Goal: Information Seeking & Learning: Learn about a topic

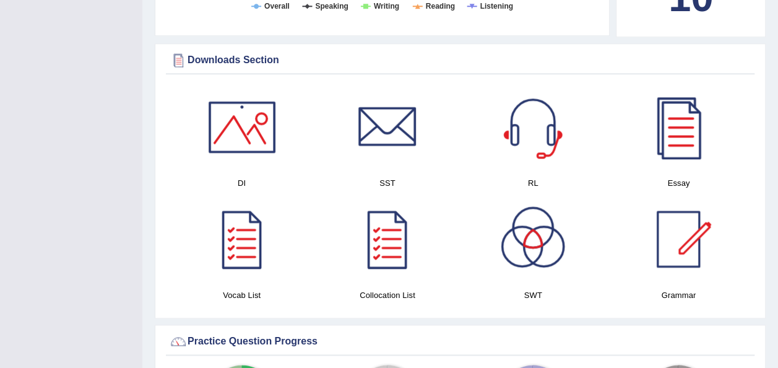
scroll to position [598, 0]
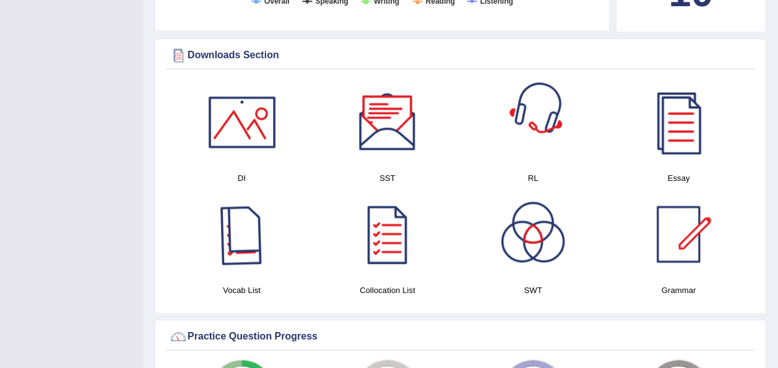
click at [227, 224] on div at bounding box center [242, 234] width 87 height 87
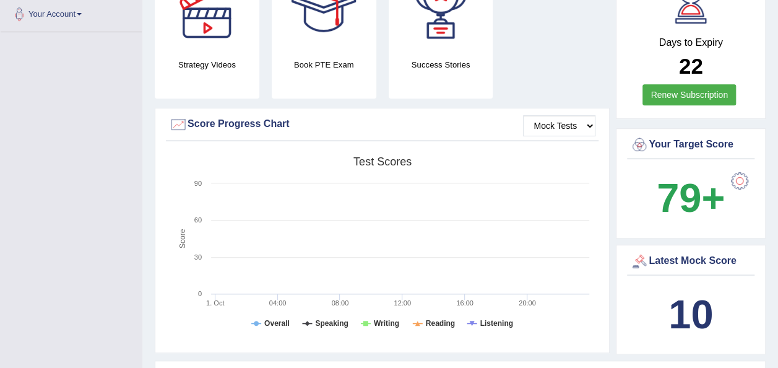
scroll to position [0, 0]
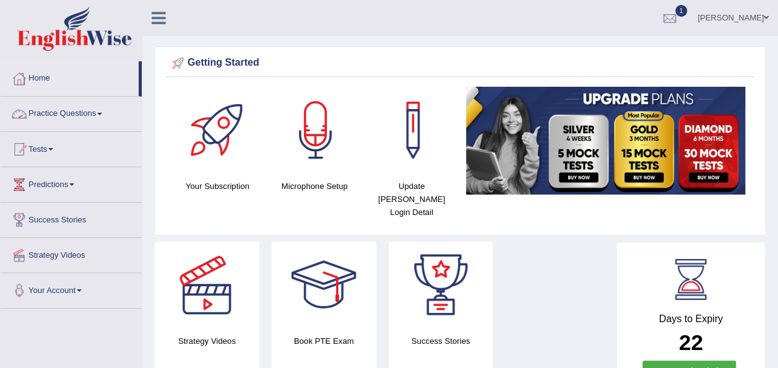
click at [101, 109] on link "Practice Questions" at bounding box center [71, 112] width 141 height 31
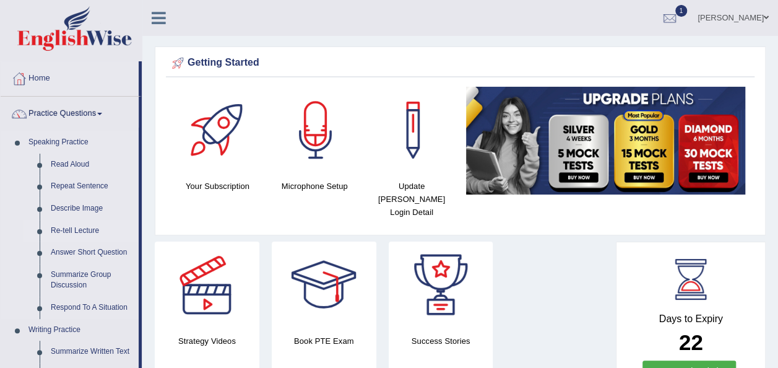
click at [69, 229] on link "Re-tell Lecture" at bounding box center [91, 231] width 93 height 22
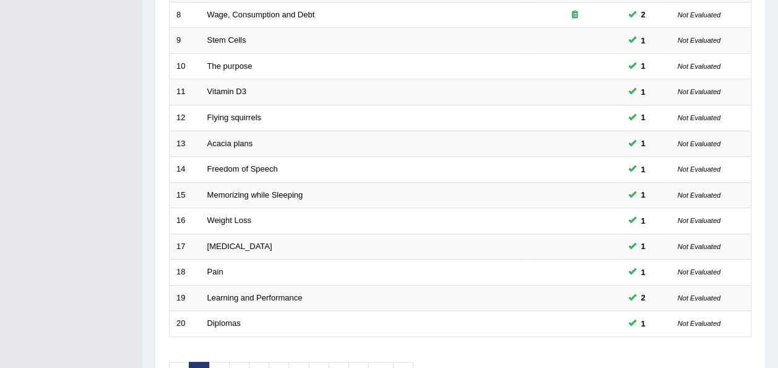
scroll to position [446, 0]
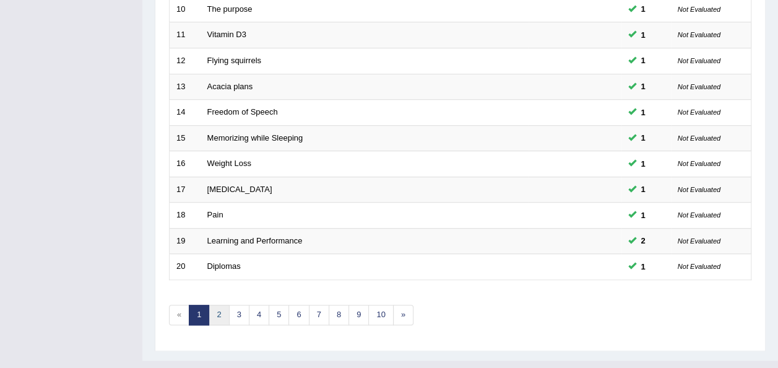
click at [218, 305] on link "2" at bounding box center [219, 315] width 20 height 20
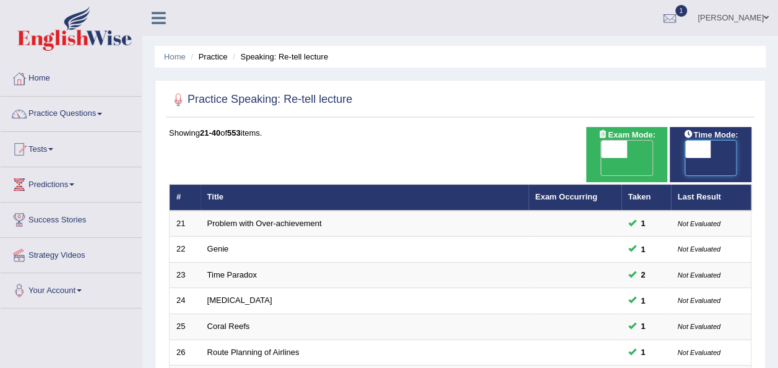
click at [691, 151] on span at bounding box center [698, 149] width 26 height 17
checkbox input "true"
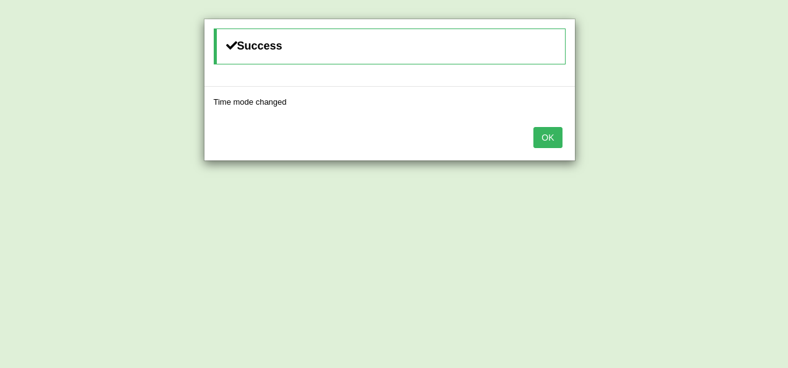
click at [545, 137] on button "OK" at bounding box center [547, 137] width 28 height 21
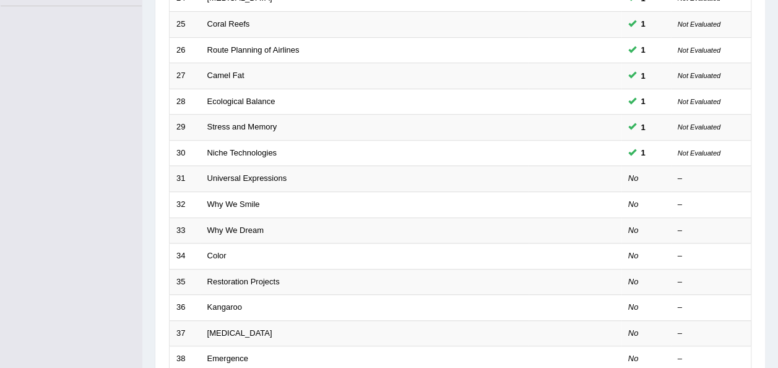
scroll to position [300, 0]
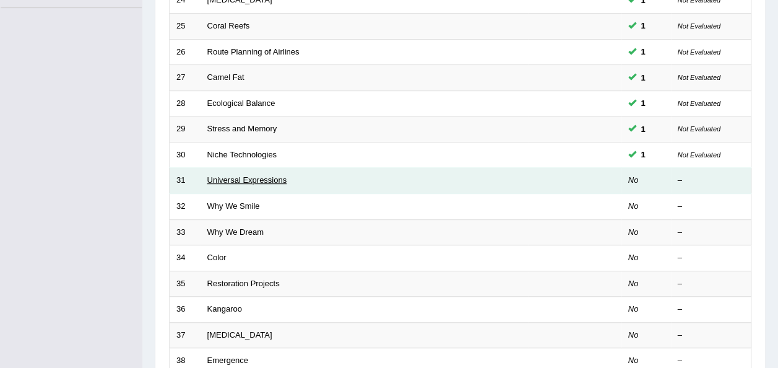
click at [256, 175] on link "Universal Expressions" at bounding box center [247, 179] width 80 height 9
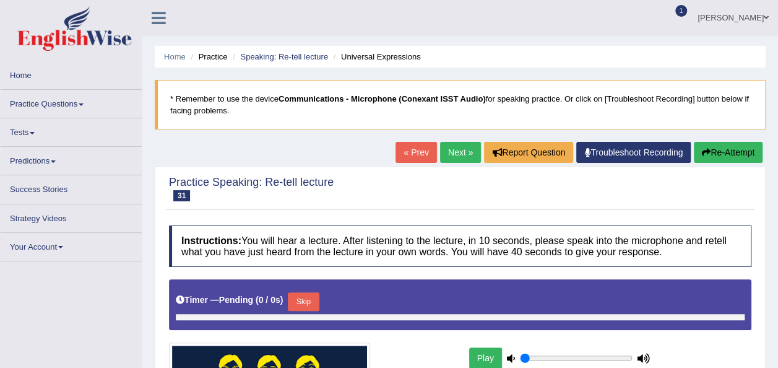
type input "0.95"
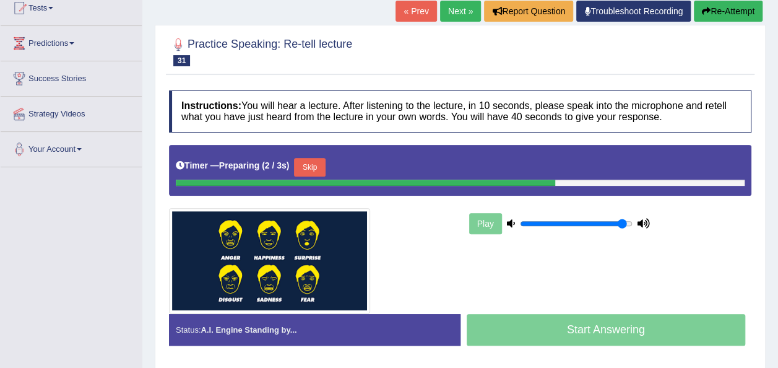
scroll to position [143, 0]
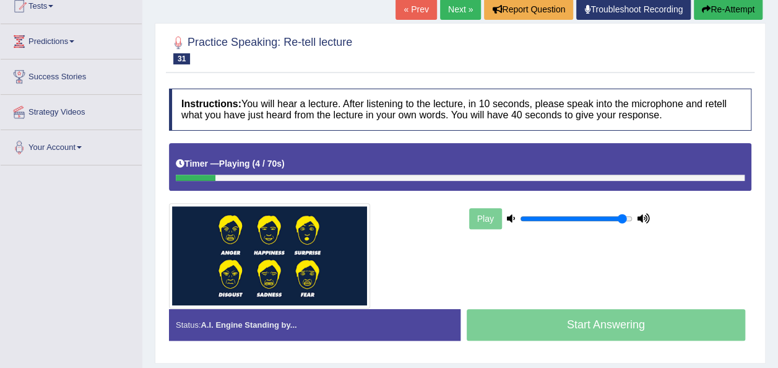
click at [126, 243] on div "Toggle navigation Home Practice Questions Speaking Practice Read Aloud Repeat S…" at bounding box center [389, 179] width 778 height 644
click at [174, 173] on div "Timer — Playing ( 16 / 70s ) Skip" at bounding box center [460, 167] width 583 height 48
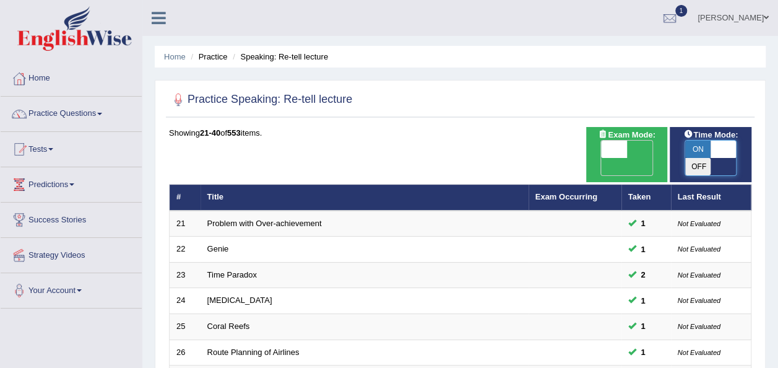
click at [712, 147] on span at bounding box center [724, 149] width 26 height 17
checkbox input "false"
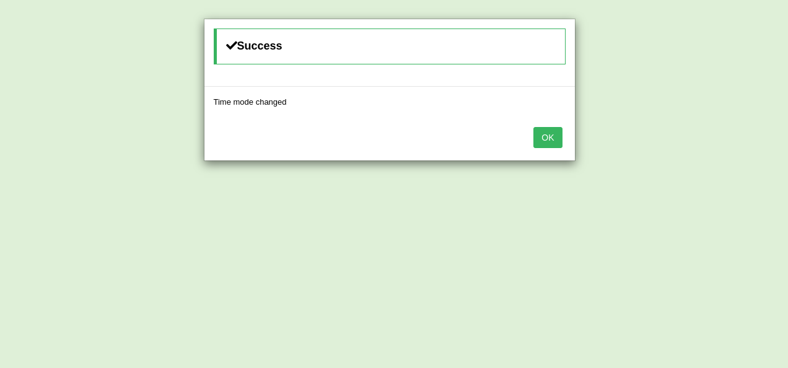
click at [550, 139] on button "OK" at bounding box center [547, 137] width 28 height 21
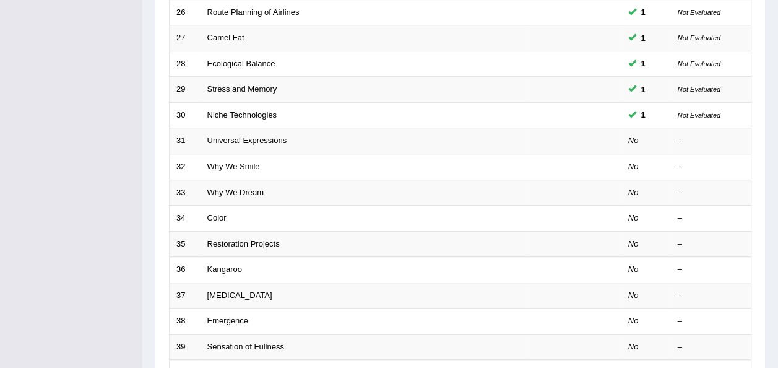
scroll to position [334, 0]
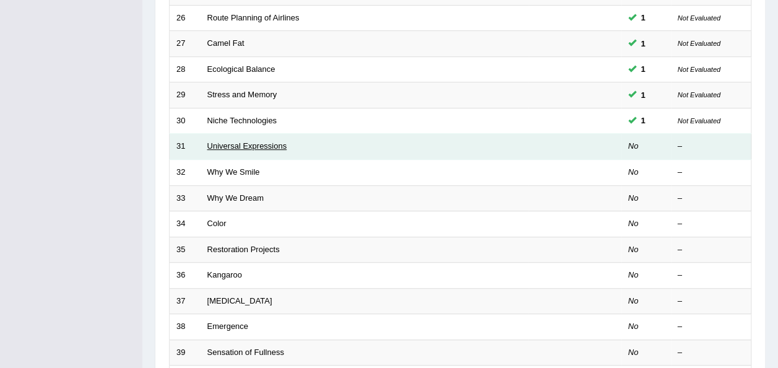
drag, startPoint x: 258, startPoint y: 119, endPoint x: 258, endPoint y: 128, distance: 9.3
click at [258, 134] on td "Universal Expressions" at bounding box center [365, 147] width 328 height 26
click at [258, 141] on link "Universal Expressions" at bounding box center [247, 145] width 80 height 9
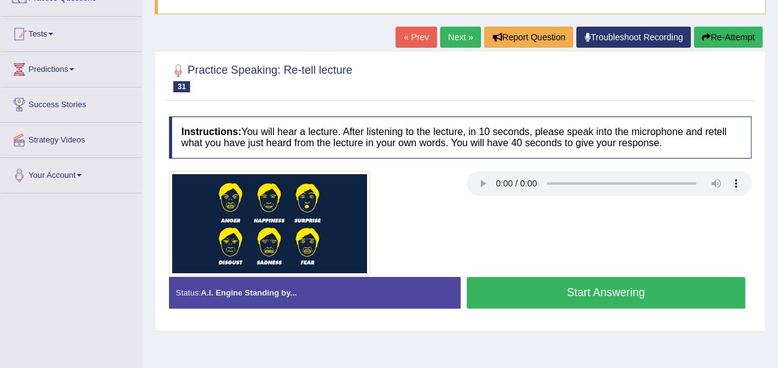
scroll to position [120, 0]
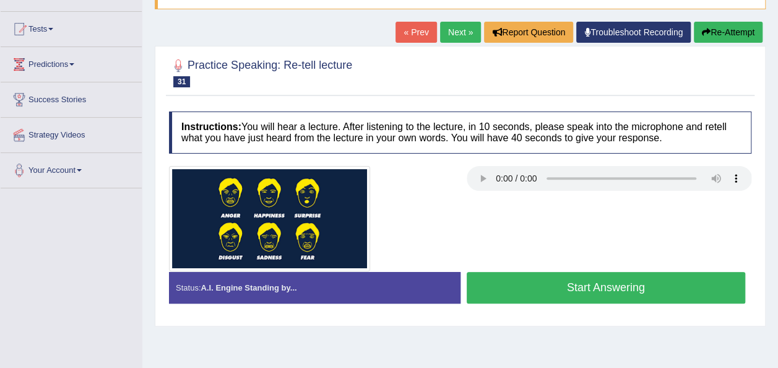
click at [535, 292] on button "Start Answering" at bounding box center [606, 288] width 279 height 32
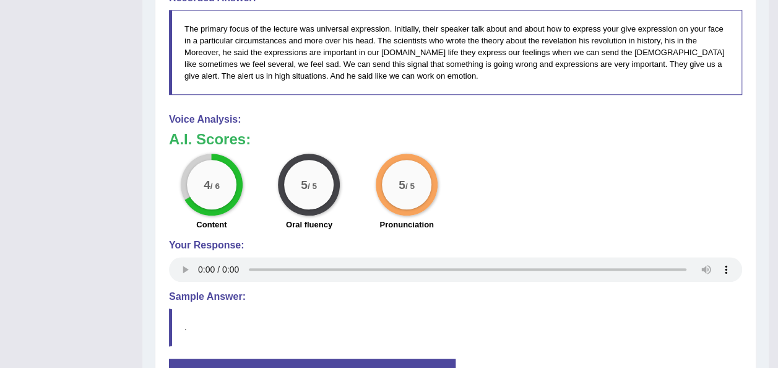
scroll to position [0, 0]
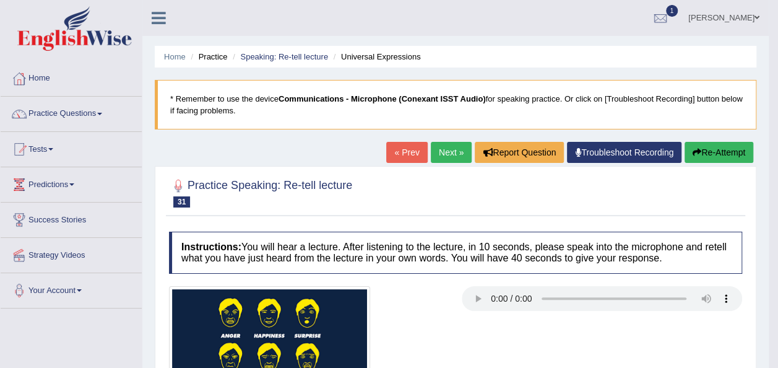
click at [715, 155] on button "Re-Attempt" at bounding box center [719, 152] width 69 height 21
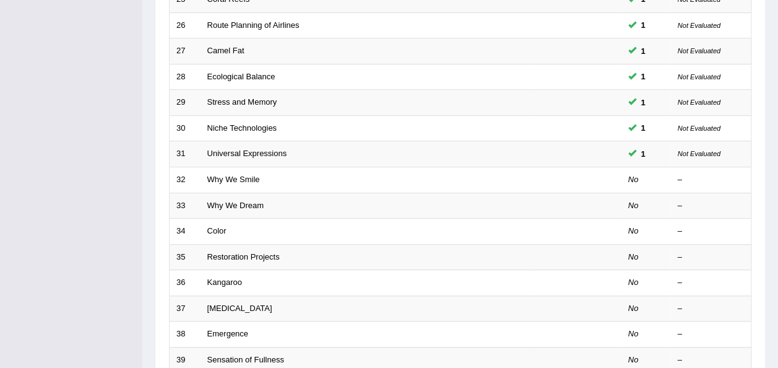
scroll to position [5, 0]
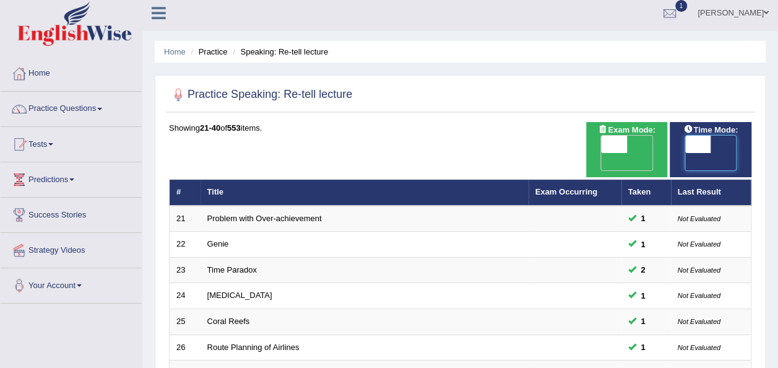
click at [688, 145] on span at bounding box center [698, 144] width 26 height 17
checkbox input "true"
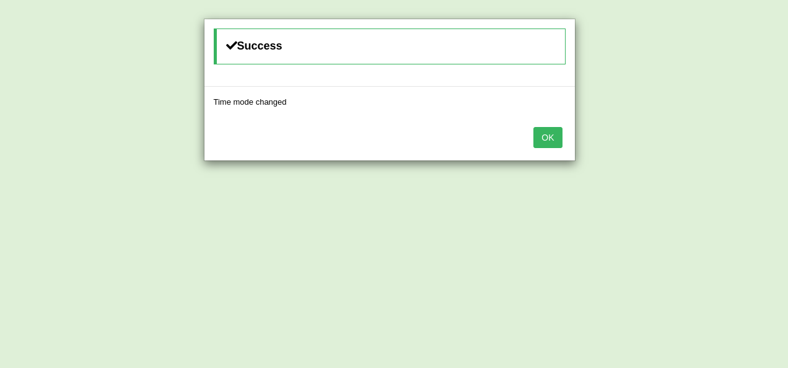
click at [558, 140] on button "OK" at bounding box center [547, 137] width 28 height 21
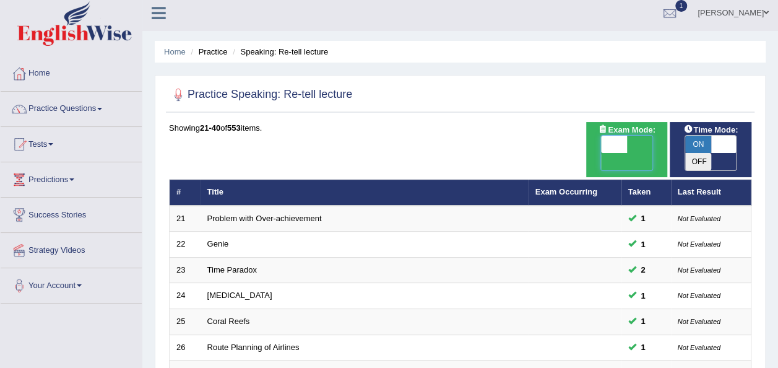
click at [609, 151] on span at bounding box center [614, 144] width 26 height 17
checkbox input "true"
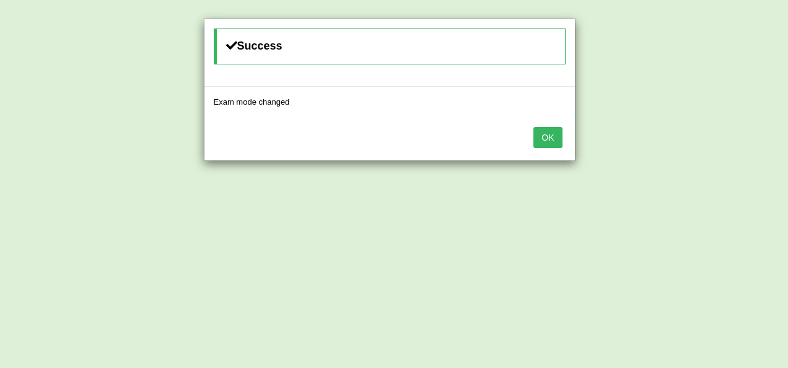
click at [545, 133] on button "OK" at bounding box center [547, 137] width 28 height 21
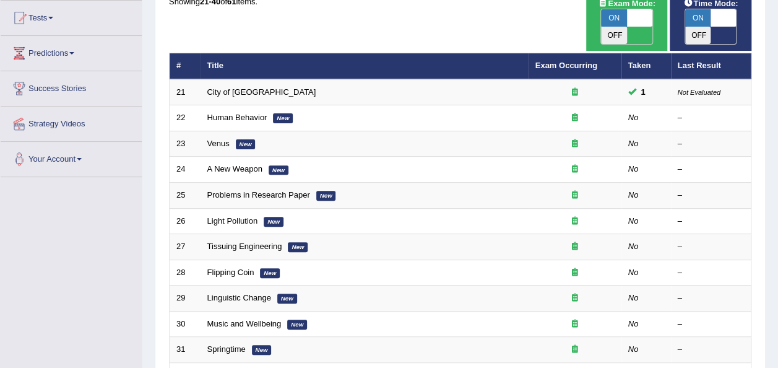
scroll to position [134, 0]
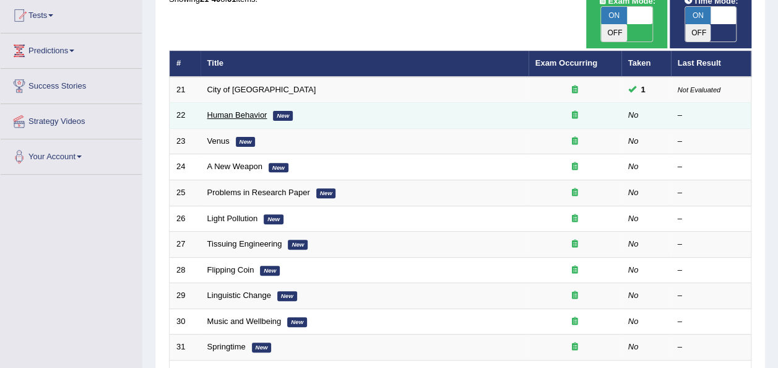
click at [243, 110] on link "Human Behavior" at bounding box center [237, 114] width 60 height 9
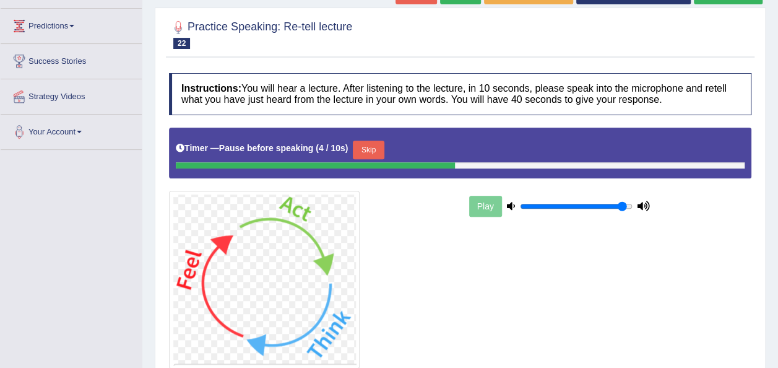
scroll to position [134, 0]
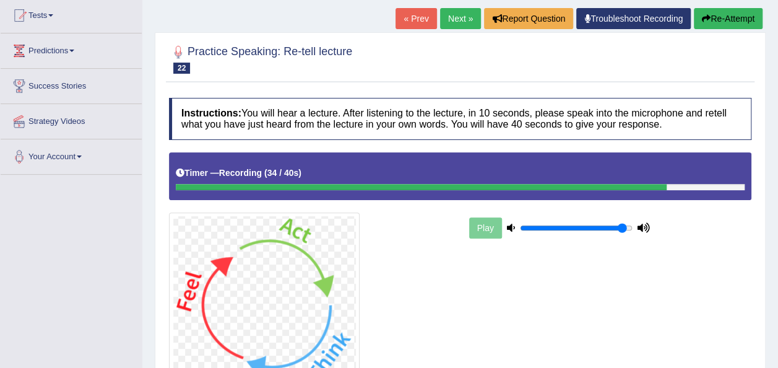
click at [716, 19] on button "Re-Attempt" at bounding box center [728, 18] width 69 height 21
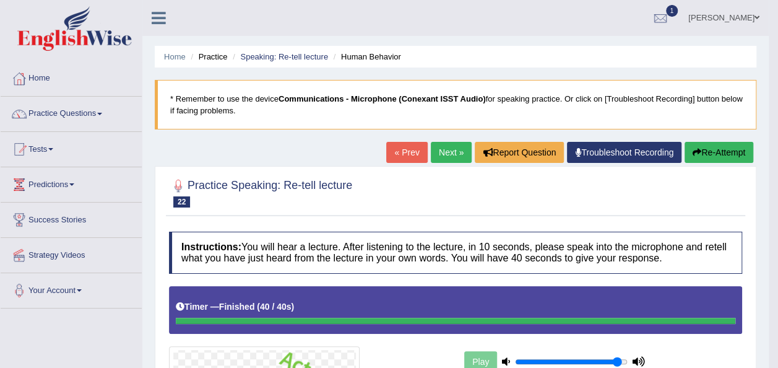
click at [710, 151] on button "Re-Attempt" at bounding box center [719, 152] width 69 height 21
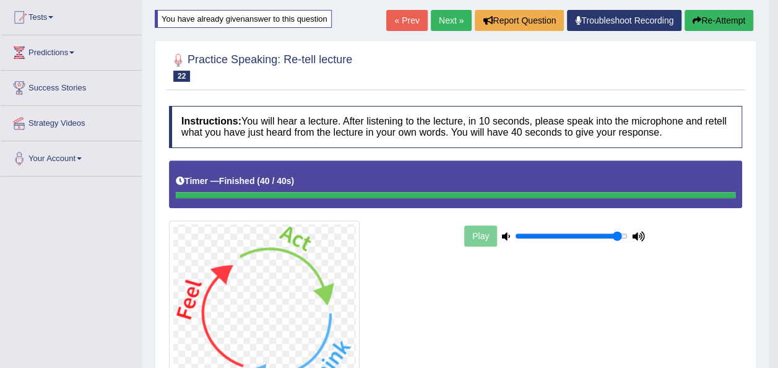
scroll to position [67, 0]
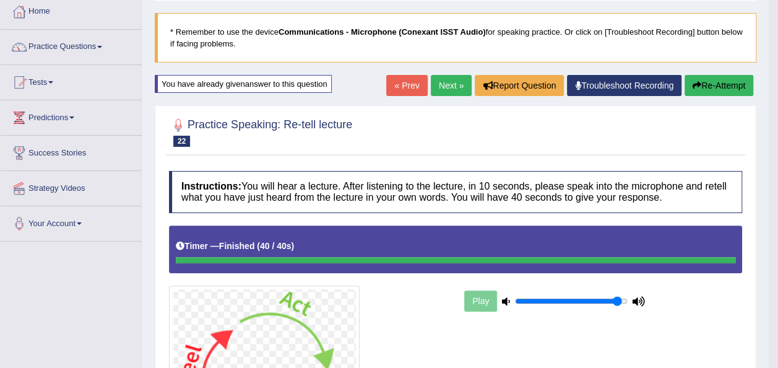
click at [437, 76] on link "Next »" at bounding box center [451, 85] width 41 height 21
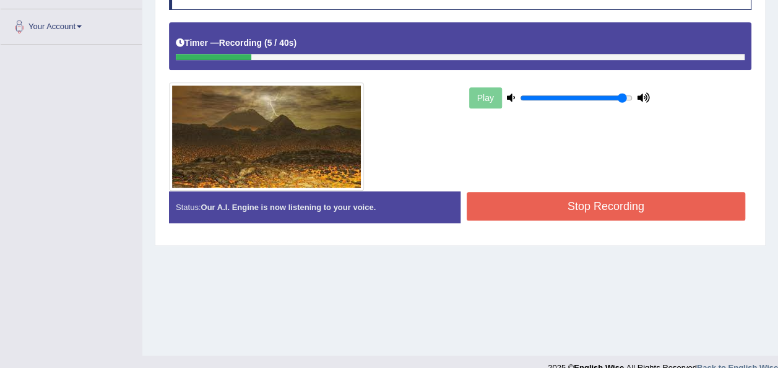
scroll to position [282, 0]
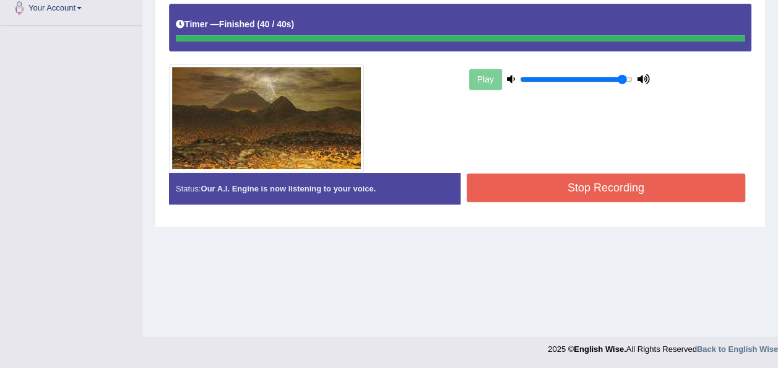
click at [523, 187] on button "Stop Recording" at bounding box center [606, 187] width 279 height 28
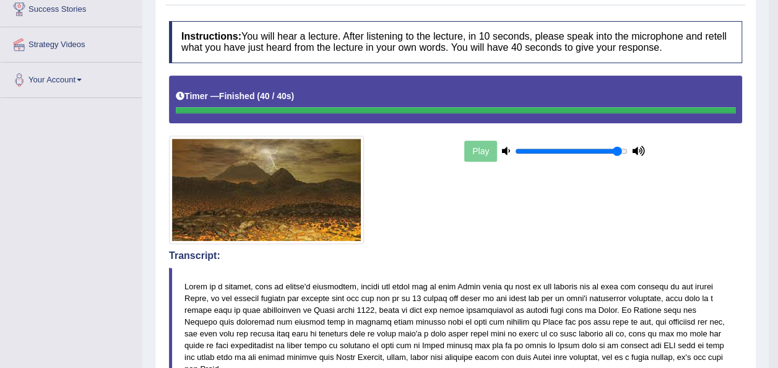
scroll to position [0, 0]
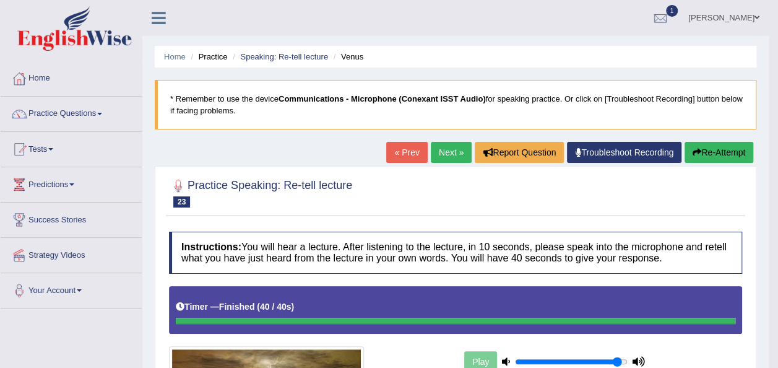
click at [710, 144] on button "Re-Attempt" at bounding box center [719, 152] width 69 height 21
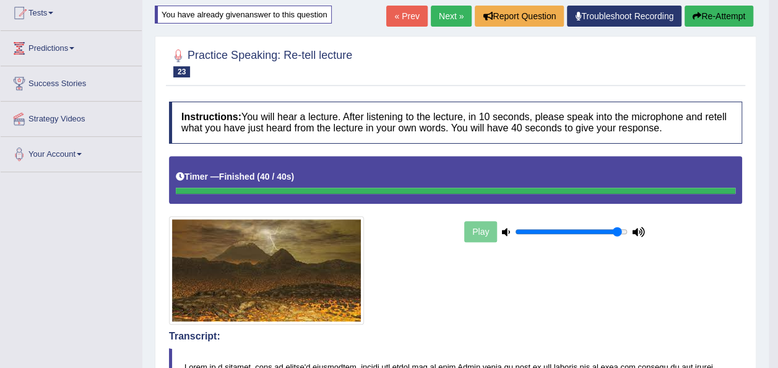
scroll to position [33, 0]
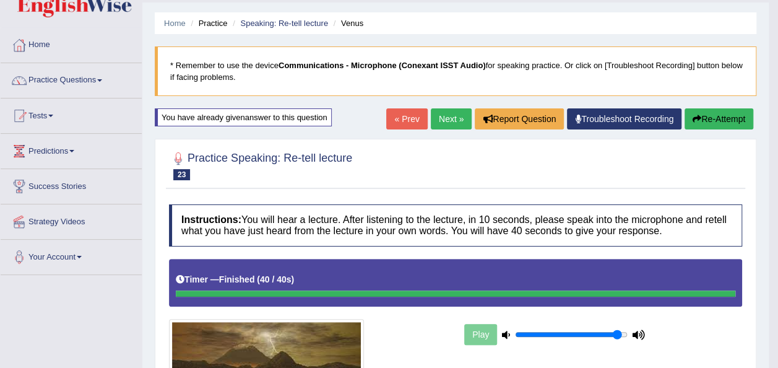
click at [443, 121] on link "Next »" at bounding box center [451, 118] width 41 height 21
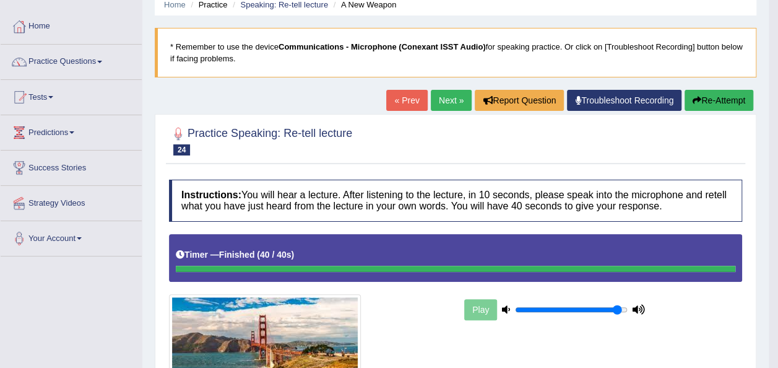
scroll to position [50, 0]
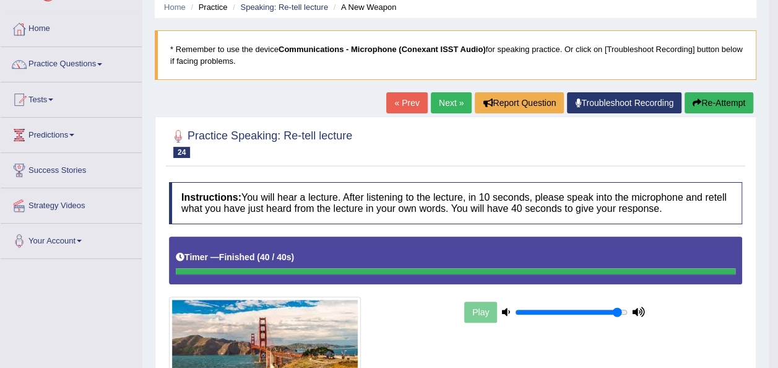
click at [710, 100] on button "Re-Attempt" at bounding box center [719, 102] width 69 height 21
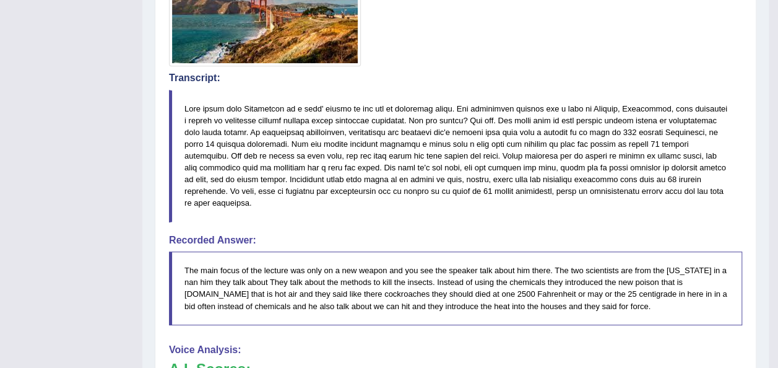
scroll to position [74, 0]
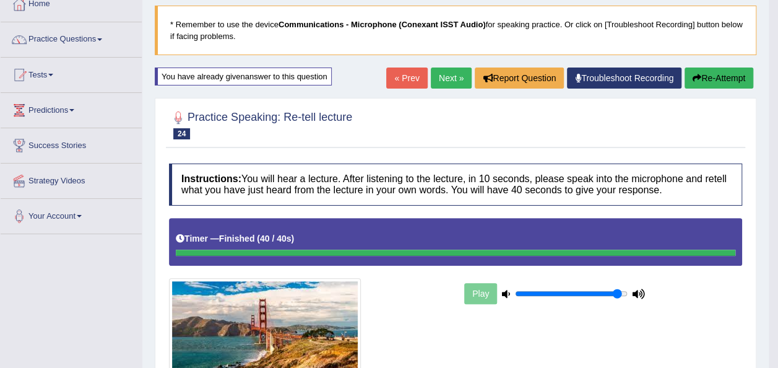
click at [442, 79] on link "Next »" at bounding box center [451, 77] width 41 height 21
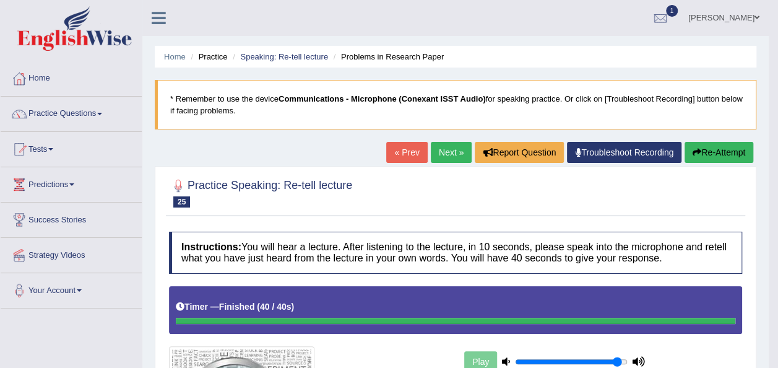
click at [713, 144] on button "Re-Attempt" at bounding box center [719, 152] width 69 height 21
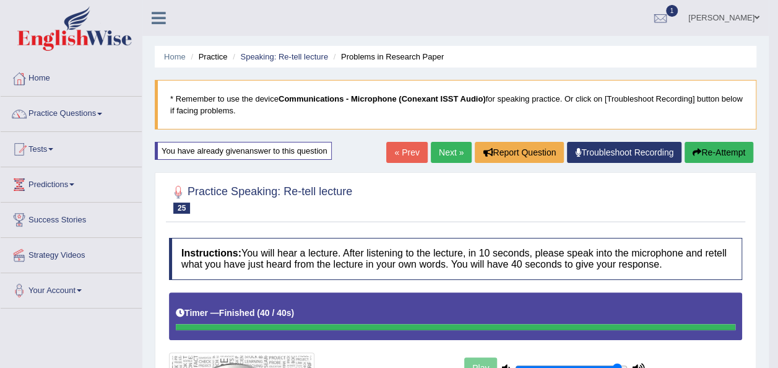
click at [450, 157] on link "Next »" at bounding box center [451, 152] width 41 height 21
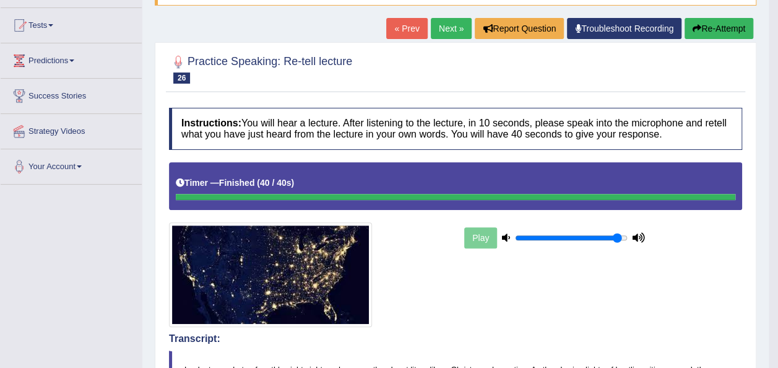
scroll to position [126, 0]
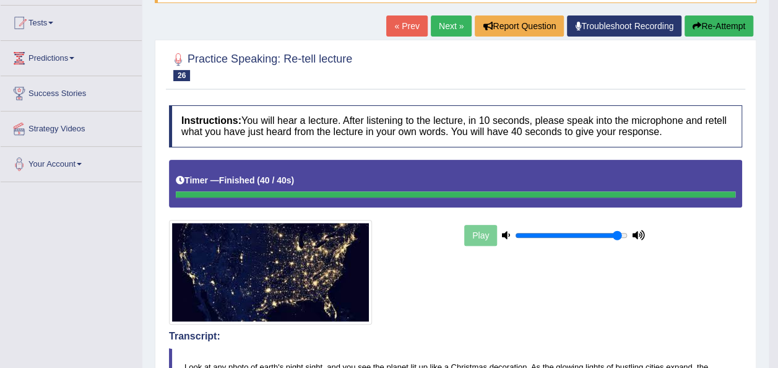
click at [716, 27] on button "Re-Attempt" at bounding box center [719, 25] width 69 height 21
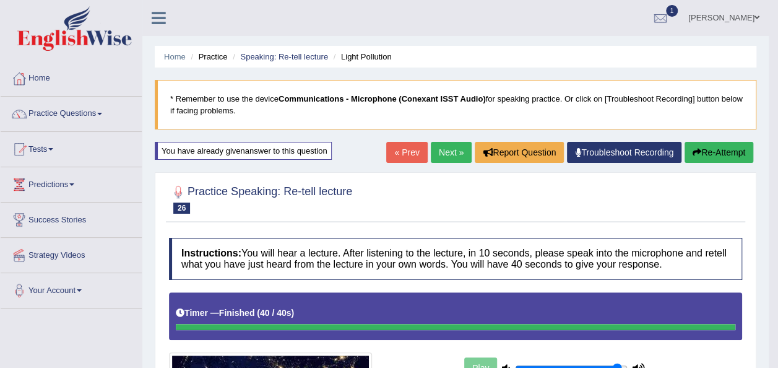
click at [445, 152] on link "Next »" at bounding box center [451, 152] width 41 height 21
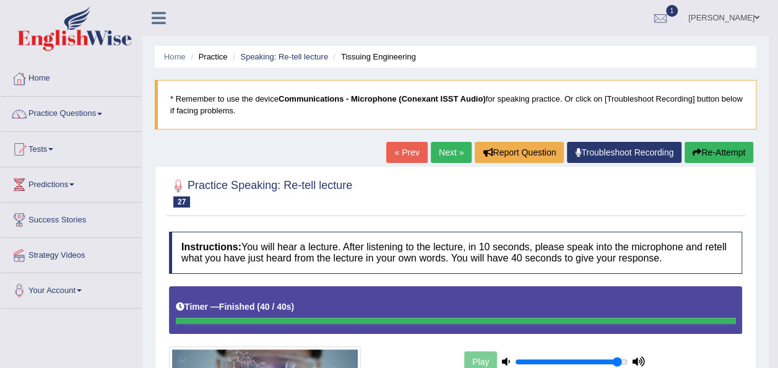
click at [728, 149] on button "Re-Attempt" at bounding box center [719, 152] width 69 height 21
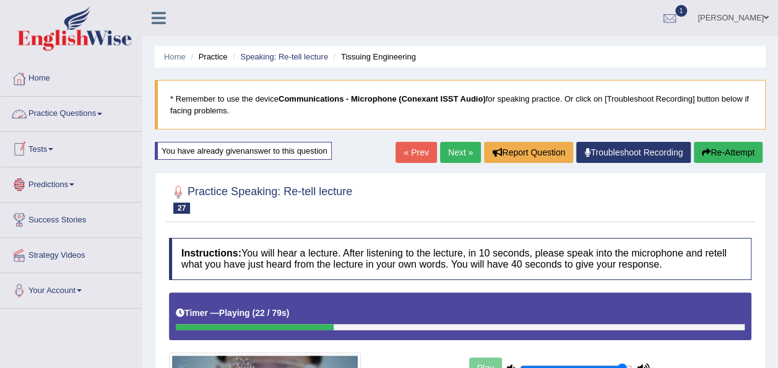
click at [103, 115] on link "Practice Questions" at bounding box center [71, 112] width 141 height 31
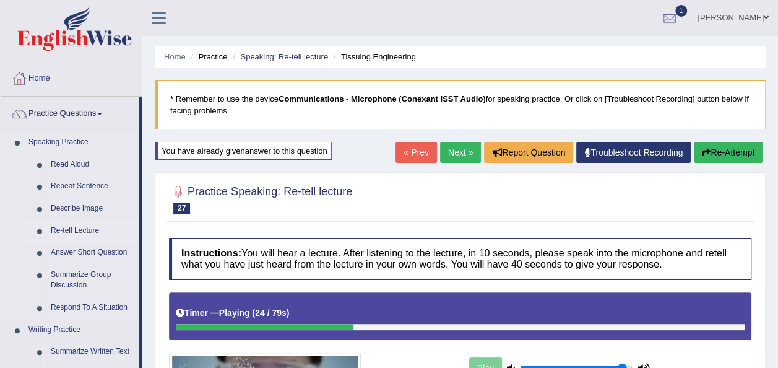
click at [82, 230] on link "Re-tell Lecture" at bounding box center [91, 231] width 93 height 22
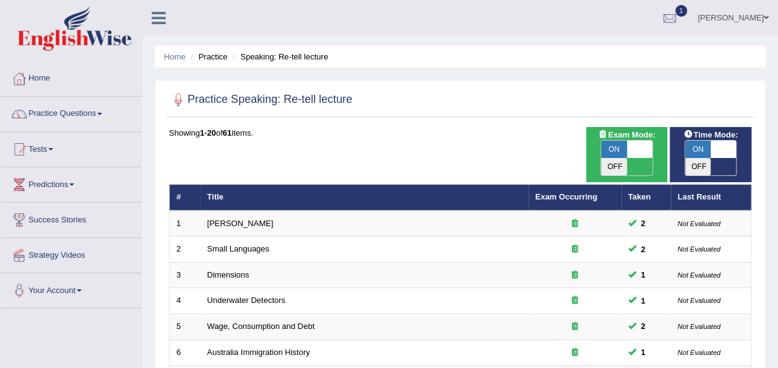
click at [734, 150] on span at bounding box center [724, 149] width 26 height 17
checkbox input "false"
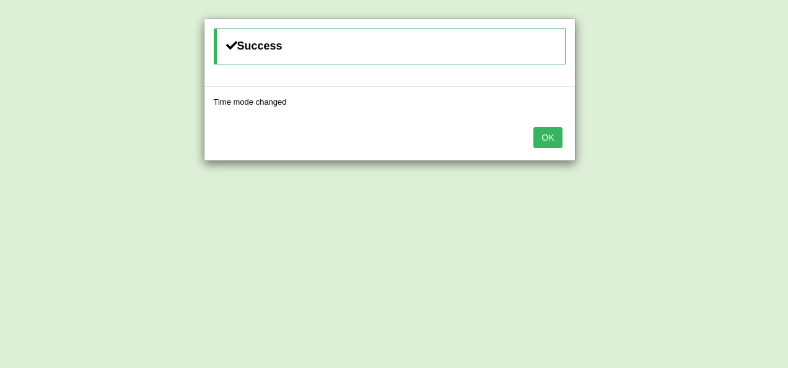
drag, startPoint x: 780, startPoint y: 149, endPoint x: 787, endPoint y: 265, distance: 116.6
click at [778, 265] on html "Toggle navigation Home Practice Questions Speaking Practice Read Aloud Repeat S…" at bounding box center [394, 184] width 788 height 368
click at [542, 133] on button "OK" at bounding box center [547, 137] width 28 height 21
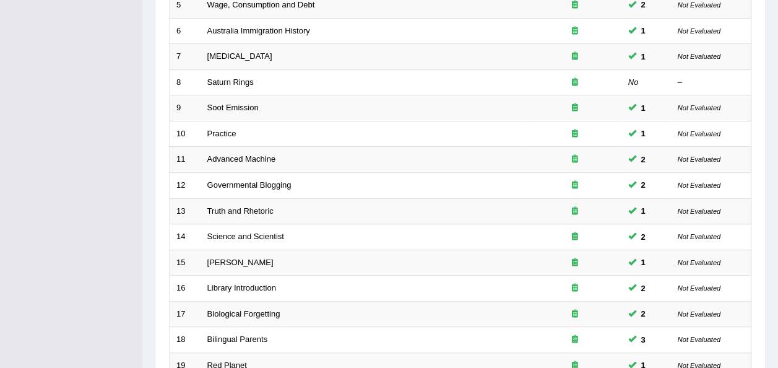
scroll to position [446, 0]
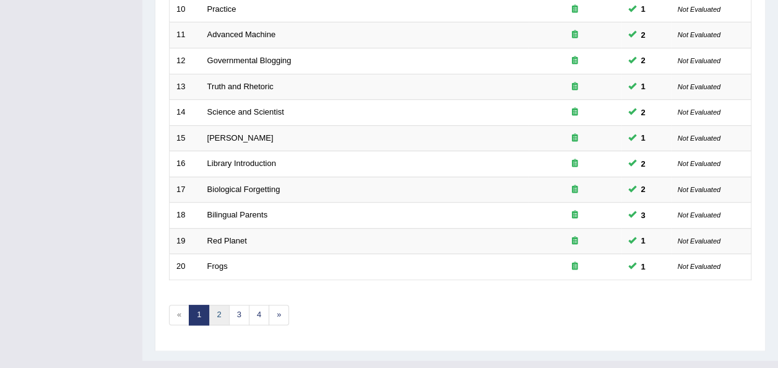
click at [219, 305] on link "2" at bounding box center [219, 315] width 20 height 20
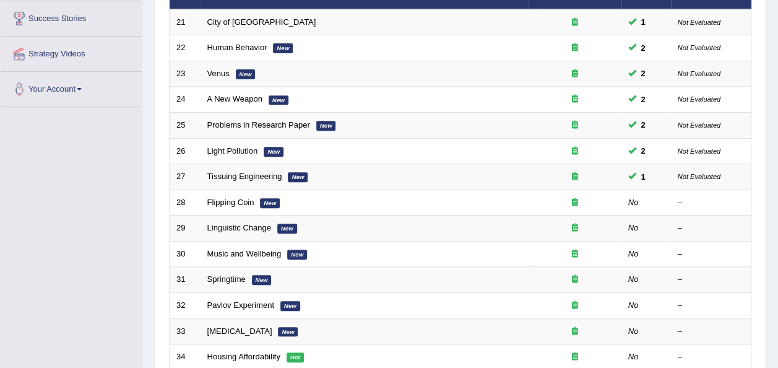
scroll to position [202, 0]
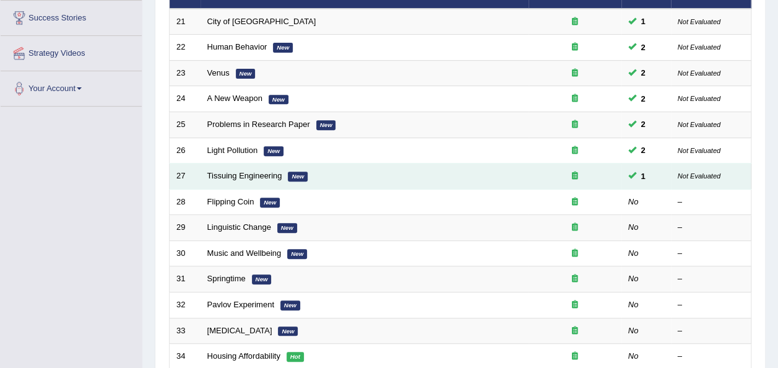
click at [259, 163] on td "Tissuing Engineering New" at bounding box center [365, 176] width 328 height 26
click at [254, 171] on link "Tissuing Engineering" at bounding box center [244, 175] width 75 height 9
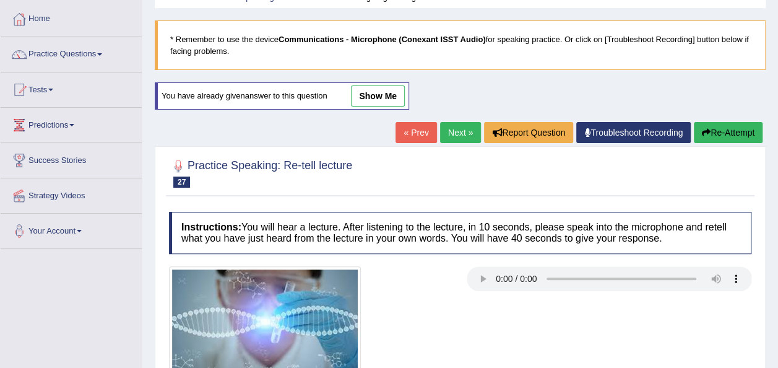
scroll to position [61, 0]
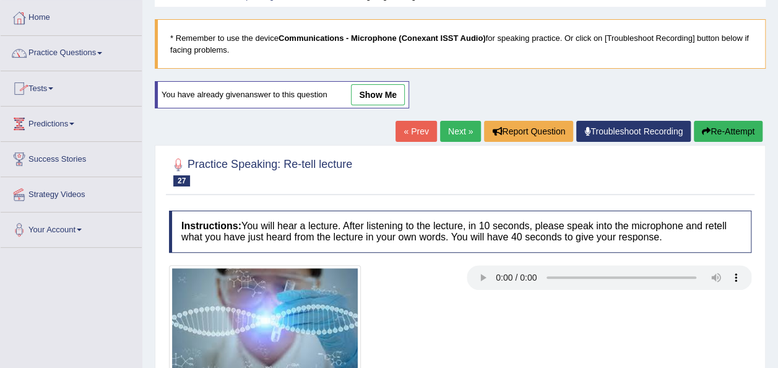
click at [45, 19] on link "Home" at bounding box center [71, 16] width 141 height 31
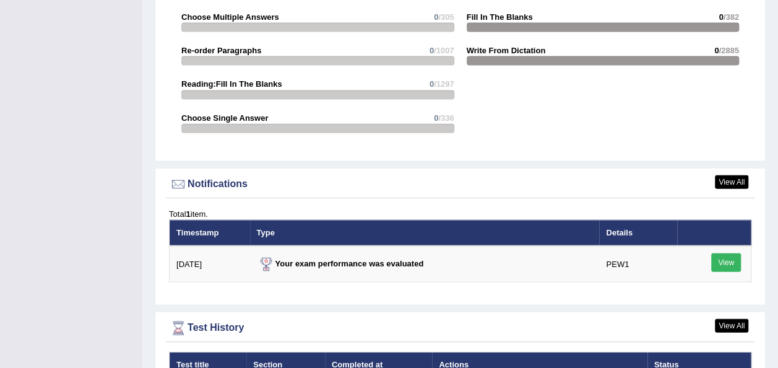
scroll to position [1442, 0]
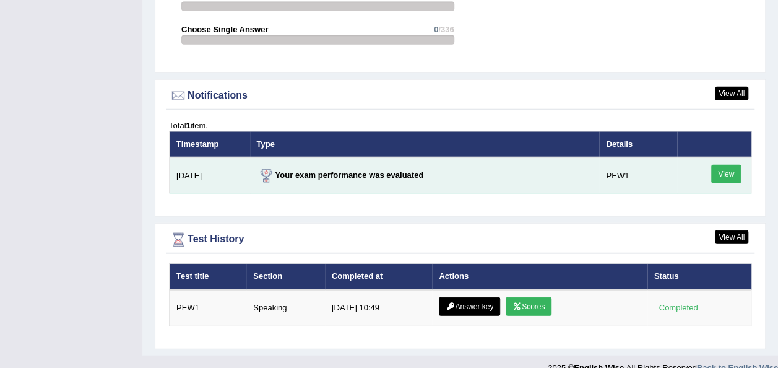
click at [722, 165] on link "View" at bounding box center [726, 174] width 30 height 19
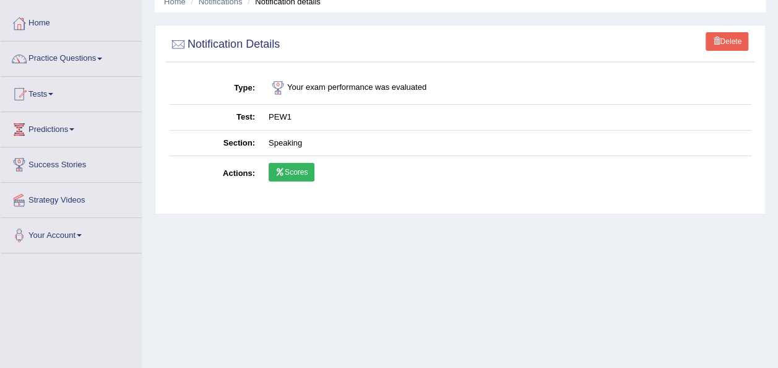
scroll to position [53, 0]
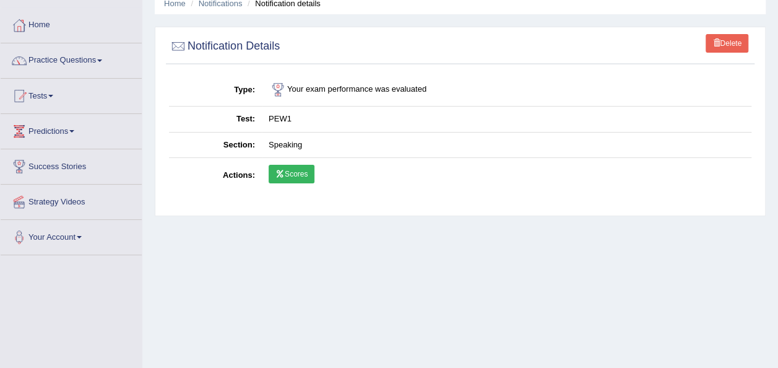
click at [285, 173] on link "Scores" at bounding box center [292, 174] width 46 height 19
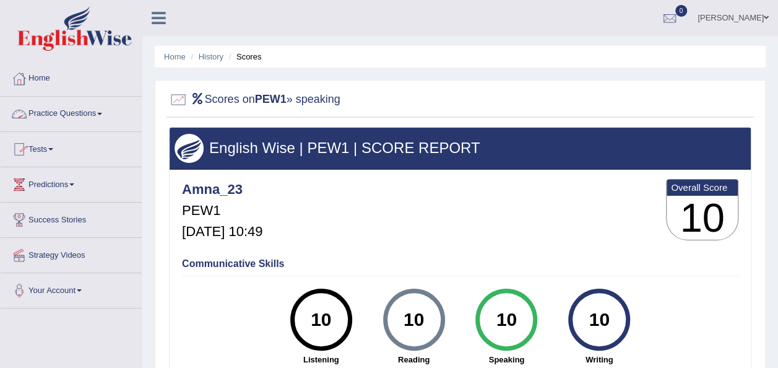
click at [100, 115] on link "Practice Questions" at bounding box center [71, 112] width 141 height 31
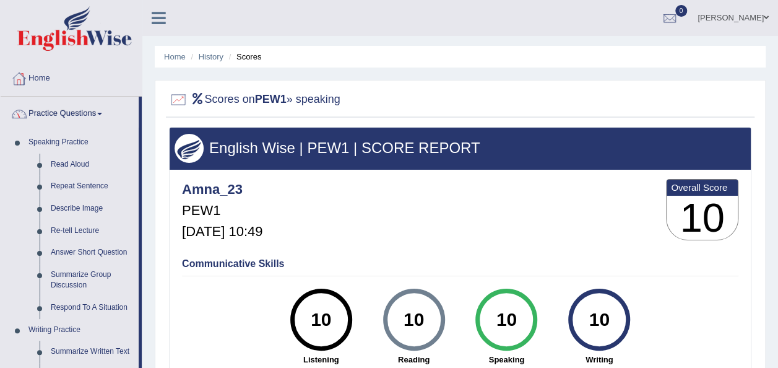
click at [36, 79] on link "Home" at bounding box center [71, 76] width 141 height 31
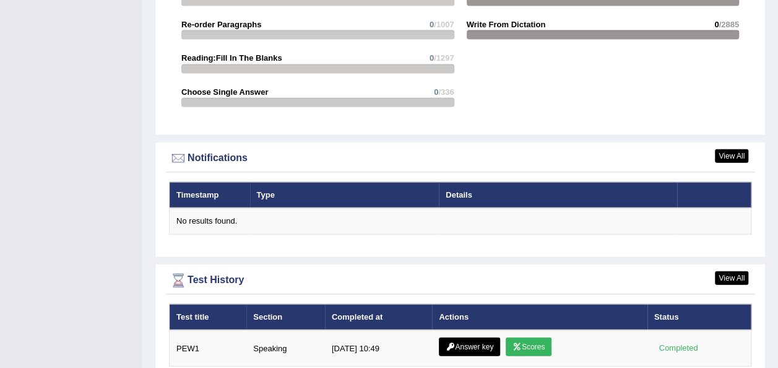
scroll to position [1420, 0]
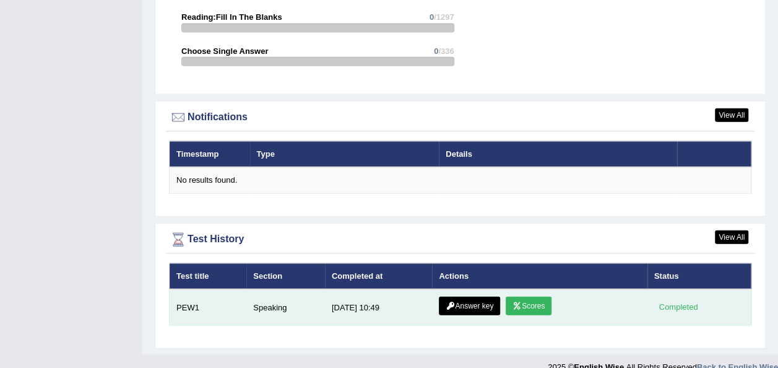
click at [483, 297] on link "Answer key" at bounding box center [469, 306] width 61 height 19
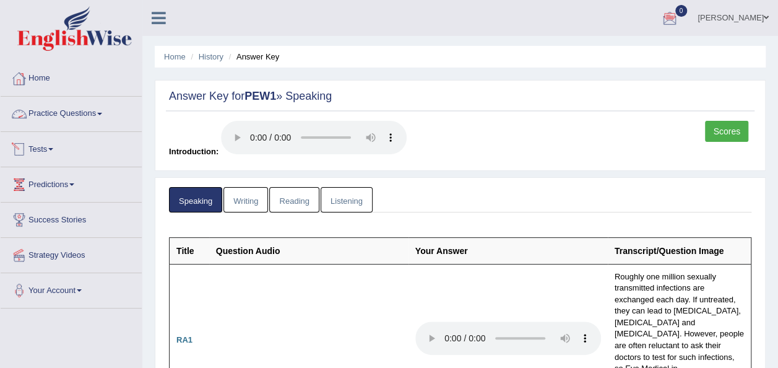
click at [102, 113] on span at bounding box center [99, 114] width 5 height 2
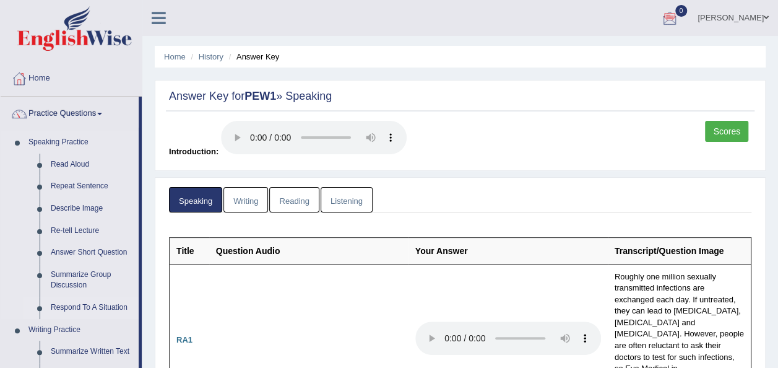
click at [80, 305] on link "Respond To A Situation" at bounding box center [91, 308] width 93 height 22
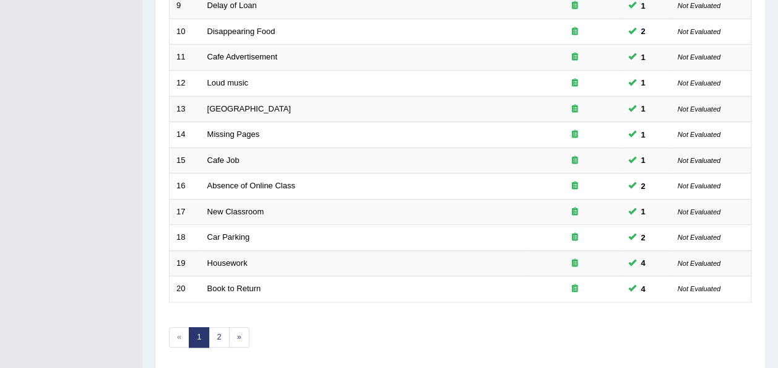
scroll to position [421, 0]
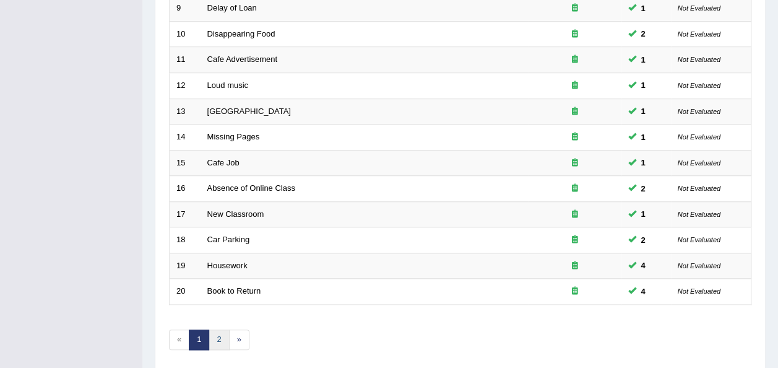
click at [220, 329] on link "2" at bounding box center [219, 339] width 20 height 20
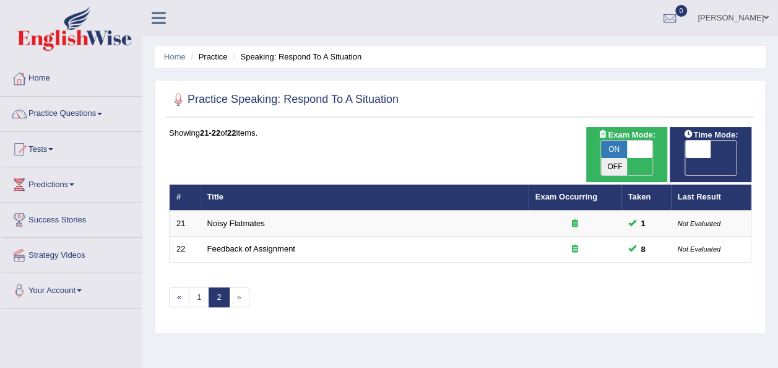
click at [647, 146] on span at bounding box center [640, 149] width 26 height 17
checkbox input "false"
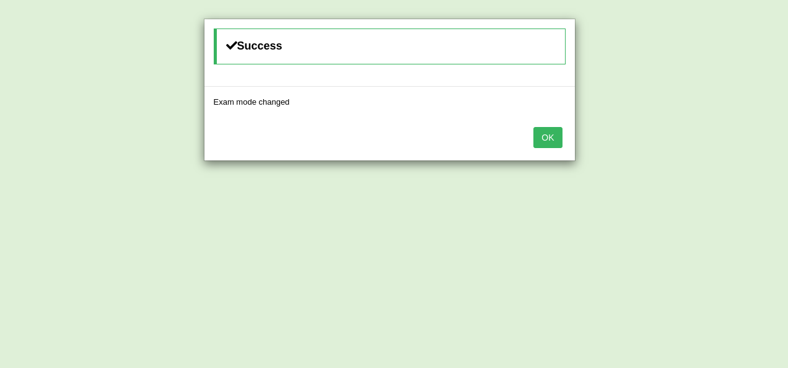
click at [546, 136] on button "OK" at bounding box center [547, 137] width 28 height 21
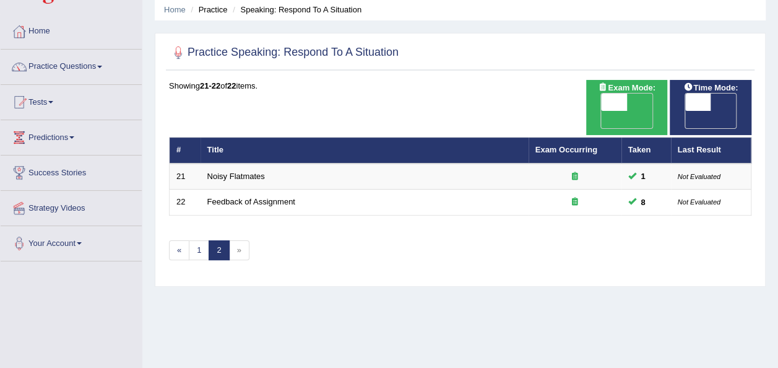
scroll to position [48, 0]
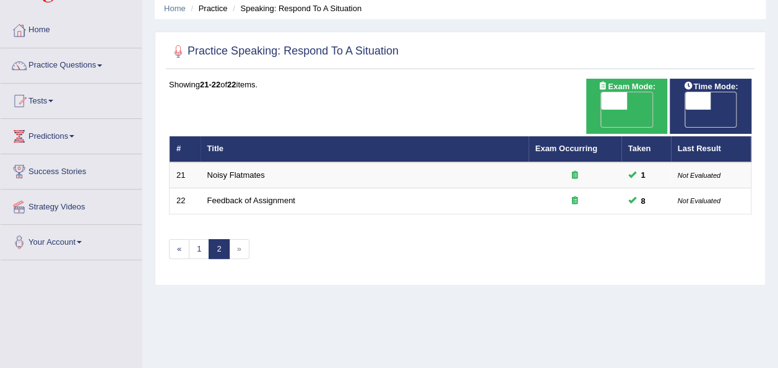
click at [74, 137] on link "Predictions" at bounding box center [71, 134] width 141 height 31
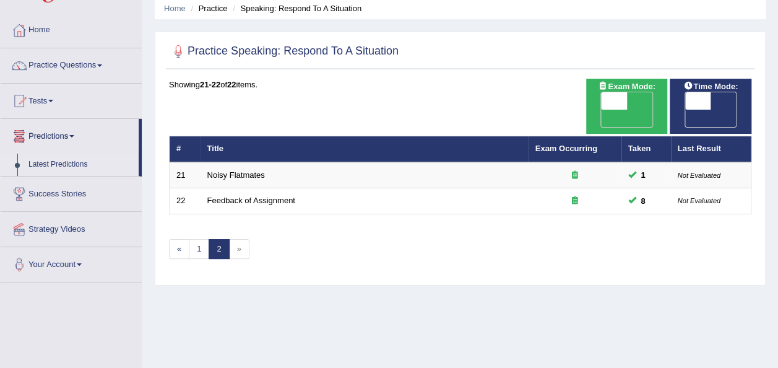
click at [65, 165] on link "Latest Predictions" at bounding box center [81, 165] width 116 height 22
click at [74, 135] on span at bounding box center [71, 136] width 5 height 2
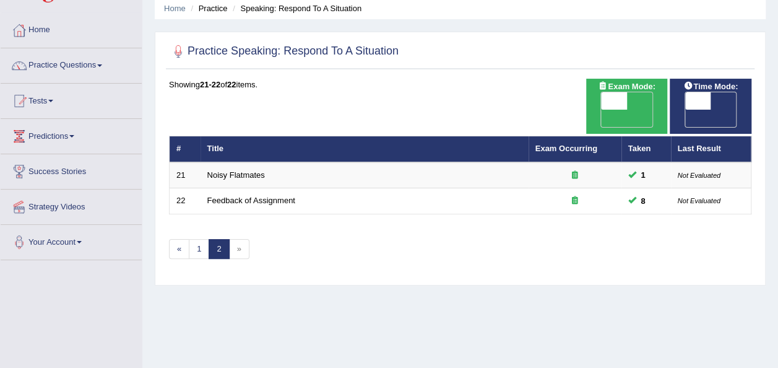
click at [74, 135] on span at bounding box center [71, 136] width 5 height 2
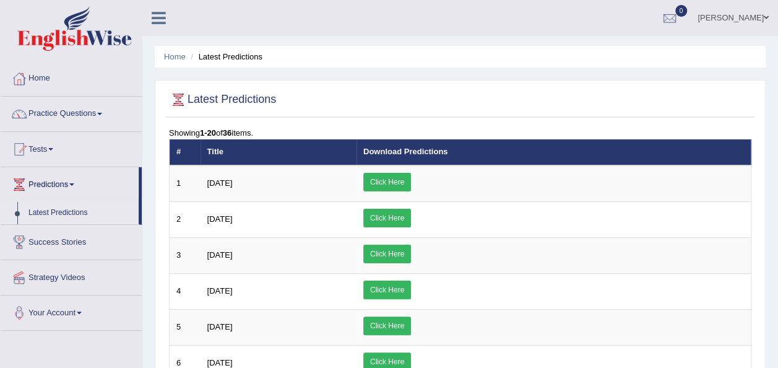
click at [102, 110] on link "Practice Questions" at bounding box center [71, 112] width 141 height 31
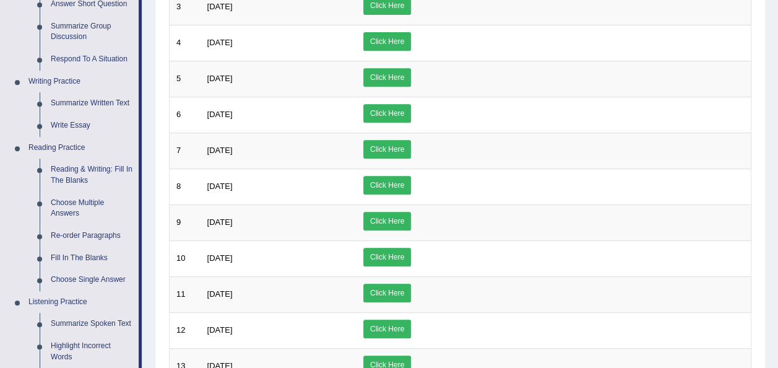
scroll to position [247, 0]
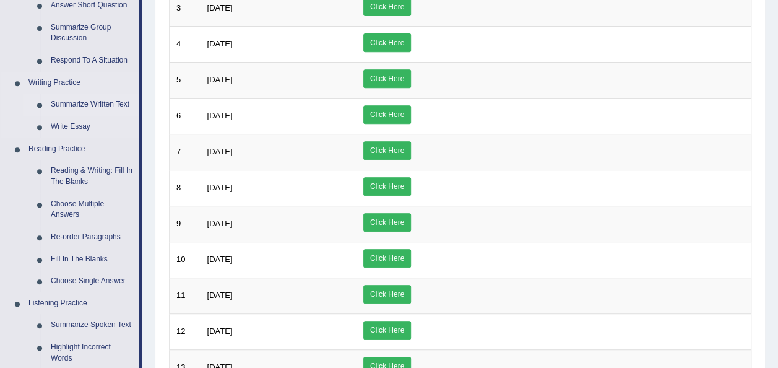
click at [118, 103] on link "Summarize Written Text" at bounding box center [91, 104] width 93 height 22
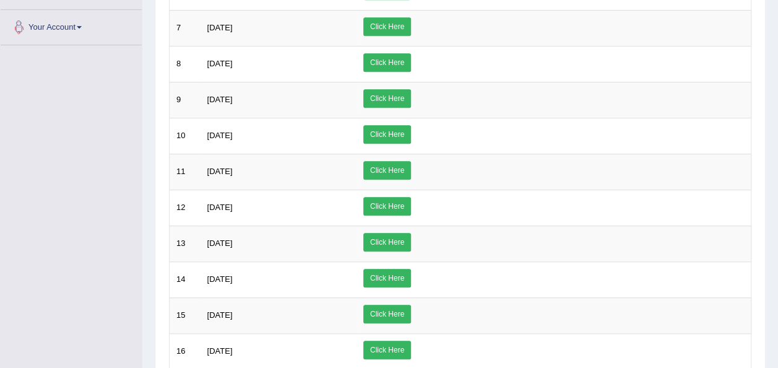
scroll to position [614, 0]
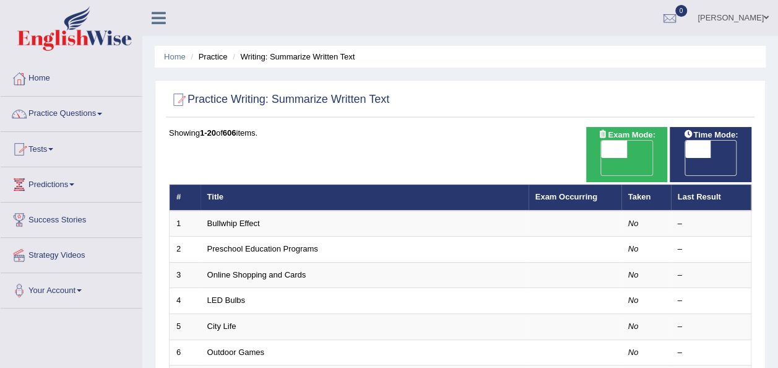
click at [102, 113] on span at bounding box center [99, 114] width 5 height 2
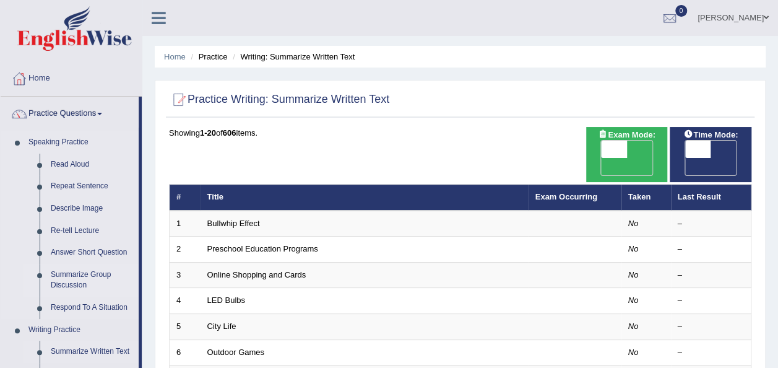
click at [105, 271] on link "Summarize Group Discussion" at bounding box center [91, 280] width 93 height 33
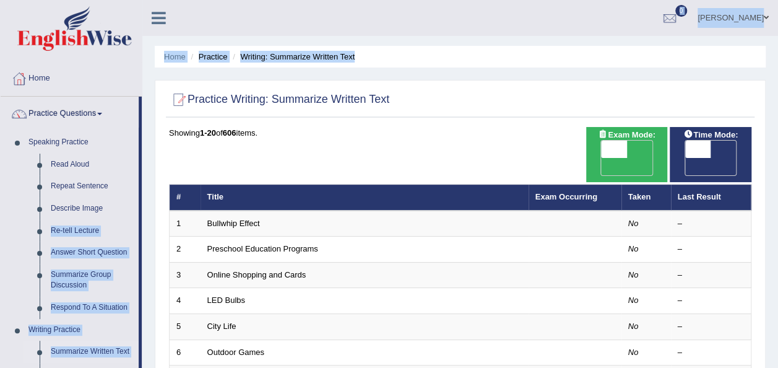
drag, startPoint x: 140, startPoint y: 208, endPoint x: 147, endPoint y: 274, distance: 66.7
drag, startPoint x: 147, startPoint y: 274, endPoint x: 147, endPoint y: 282, distance: 7.4
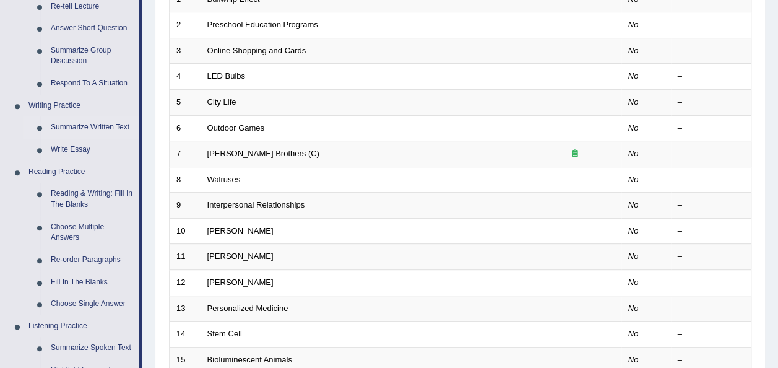
scroll to position [233, 0]
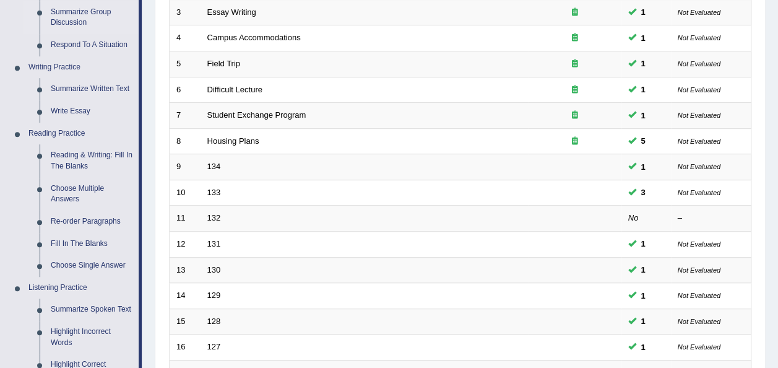
scroll to position [275, 0]
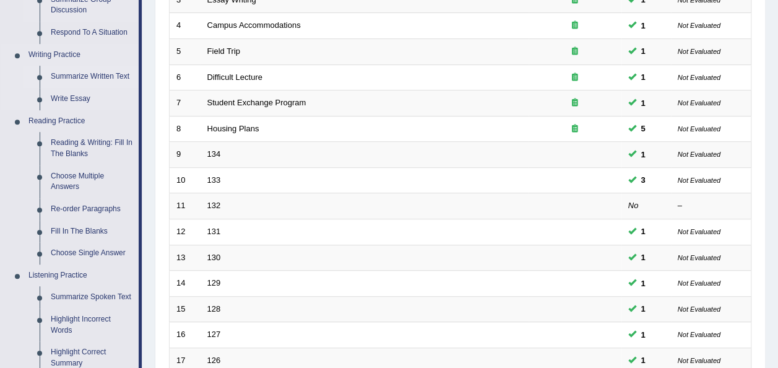
click at [118, 76] on link "Summarize Written Text" at bounding box center [91, 77] width 93 height 22
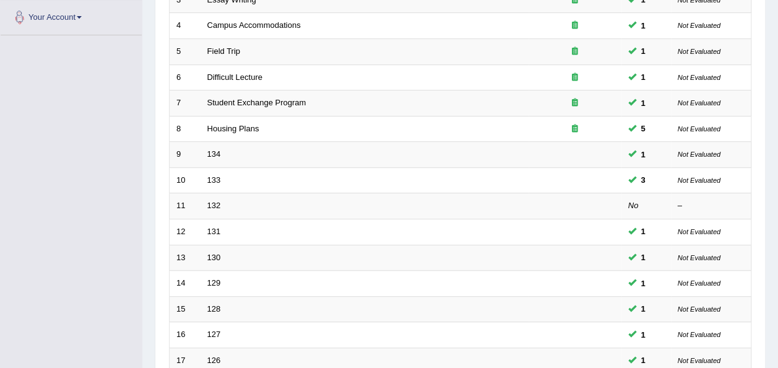
scroll to position [282, 0]
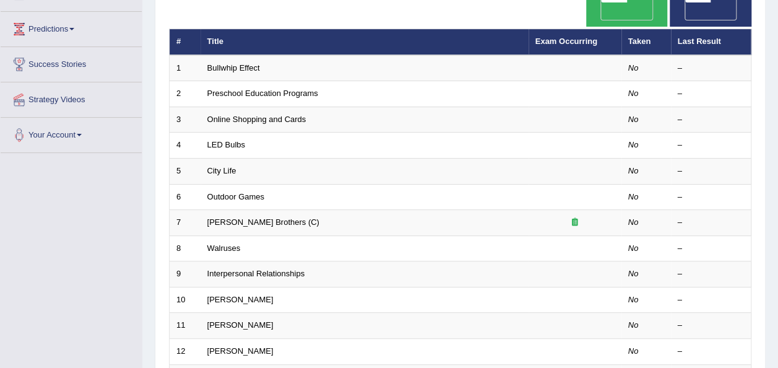
scroll to position [157, 0]
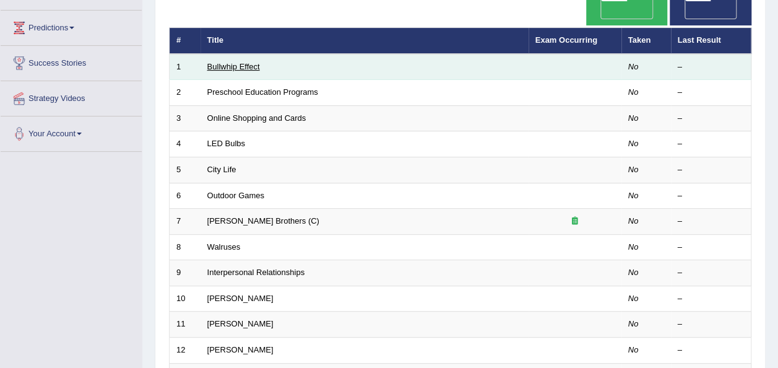
click at [244, 62] on link "Bullwhip Effect" at bounding box center [233, 66] width 53 height 9
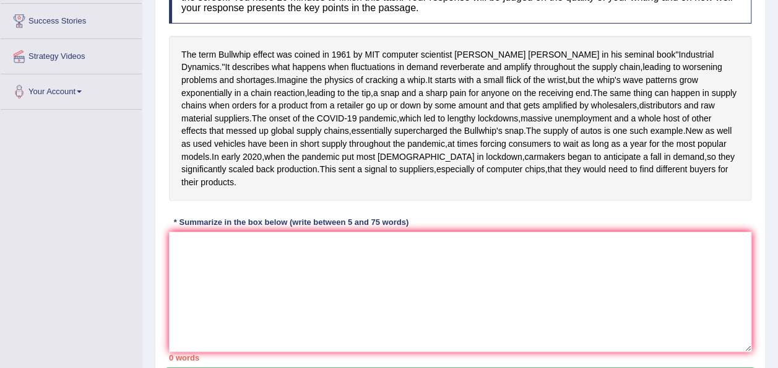
scroll to position [201, 0]
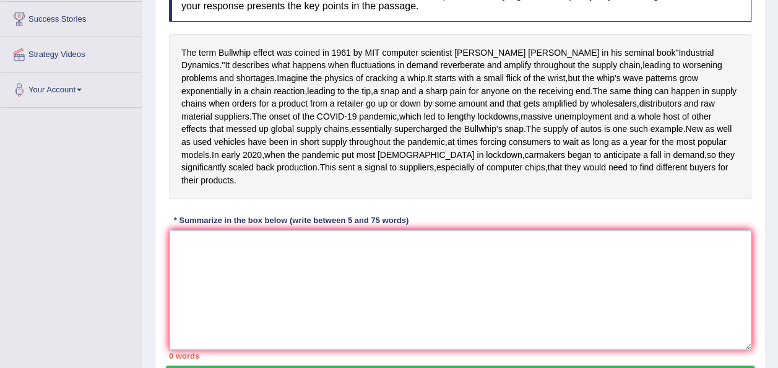
click at [199, 293] on textarea at bounding box center [460, 290] width 583 height 120
type textarea "T"
type textarea "t"
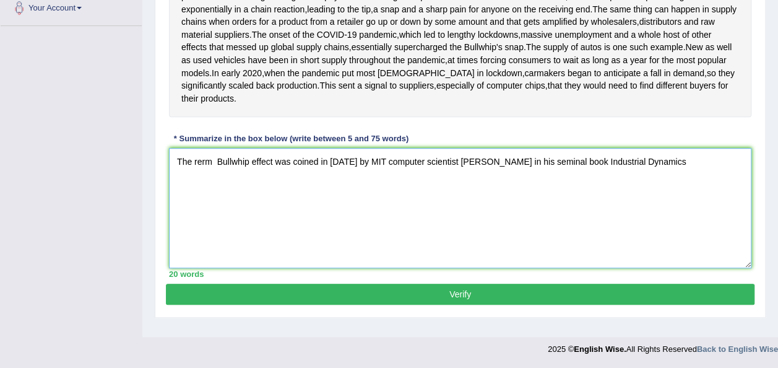
scroll to position [321, 0]
click at [666, 175] on textarea "The rerm Bullwhip effect was coined in [DATE] by MIT computer scientist [PERSON…" at bounding box center [460, 208] width 583 height 120
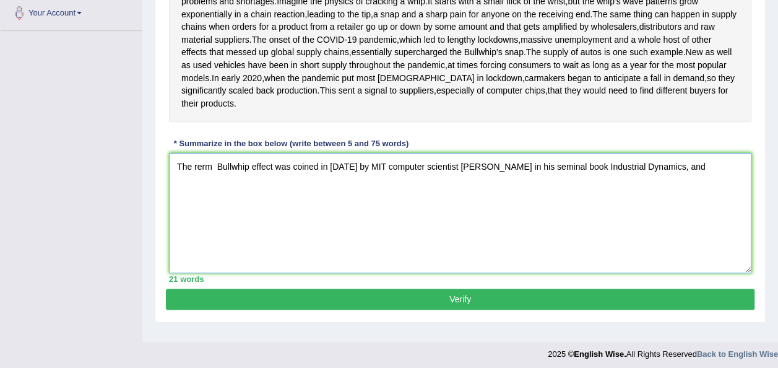
scroll to position [279, 0]
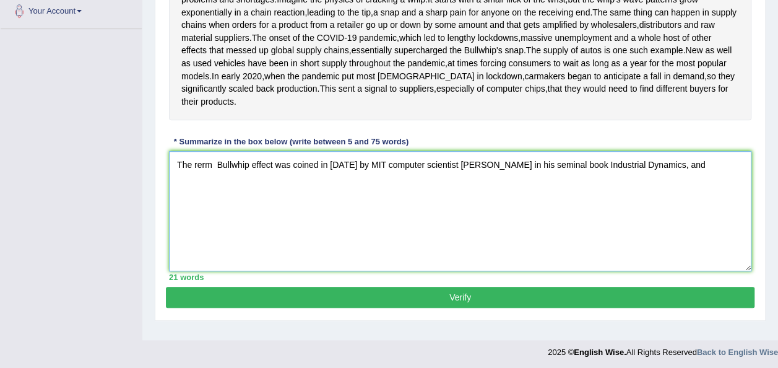
click at [682, 216] on textarea "The rerm Bullwhip effect was coined in 1961 by MIT computer scientist Jay Forre…" at bounding box center [460, 211] width 583 height 120
click at [376, 232] on textarea "The rerm Bullwhip effect was coined in 1961 by MIT computer scientist Jay Forre…" at bounding box center [460, 211] width 583 height 120
click at [474, 232] on textarea "The rerm Bullwhip effect was coined in 1961 by MIT computer scientist Jay Forre…" at bounding box center [460, 211] width 583 height 120
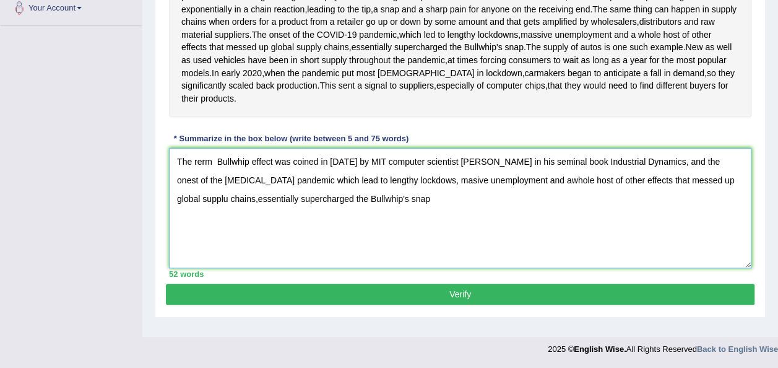
scroll to position [281, 0]
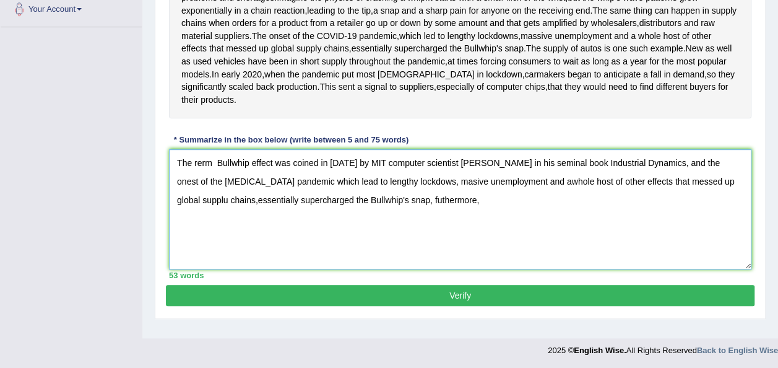
click at [380, 252] on textarea "The rerm Bullwhip effect was coined in 1961 by MIT computer scientist Jay Forre…" at bounding box center [460, 209] width 583 height 120
click at [380, 250] on textarea "The rerm Bullwhip effect was coined in 1961 by MIT computer scientist Jay Forre…" at bounding box center [460, 209] width 583 height 120
click at [432, 249] on textarea "The rerm Bullwhip effect was coined in 1961 by MIT computer scientist Jay Forre…" at bounding box center [460, 209] width 583 height 120
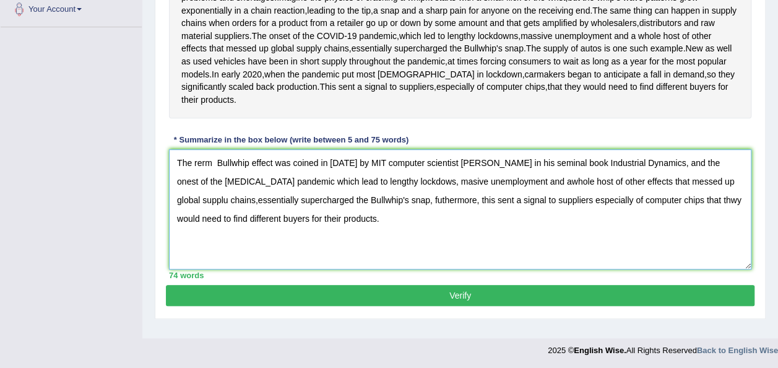
click at [197, 211] on textarea "The rerm Bullwhip effect was coined in 1961 by MIT computer scientist Jay Forre…" at bounding box center [460, 209] width 583 height 120
click at [489, 232] on textarea "The t erm Bullwhip effect was coined in 1961 by MIT computer scientist Jay Forr…" at bounding box center [460, 209] width 583 height 120
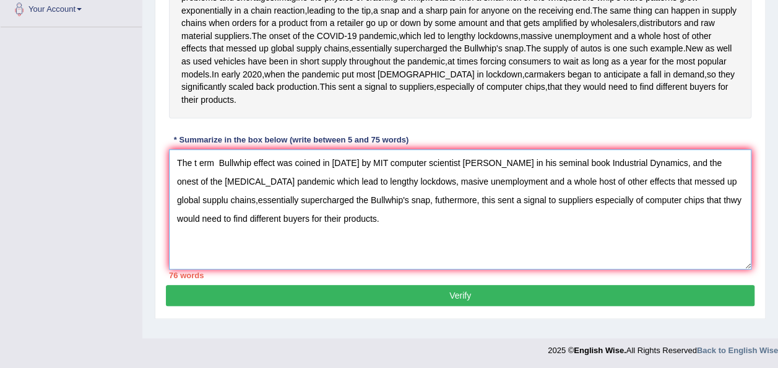
click at [199, 211] on textarea "The t erm Bullwhip effect was coined in 1961 by MIT computer scientist Jay Forr…" at bounding box center [460, 209] width 583 height 120
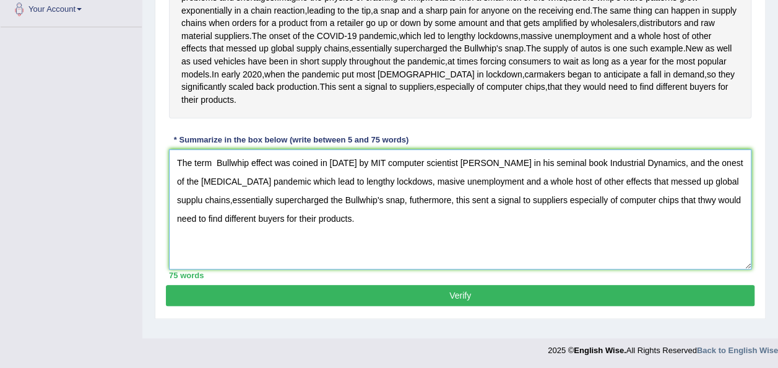
click at [345, 269] on textarea "The term Bullwhip effect was coined in 1961 by MIT computer scientist Jay Forre…" at bounding box center [460, 209] width 583 height 120
click at [714, 229] on textarea "The term Bullwhip effect was coined in 1961 by MIT computer scientist Jay Forre…" at bounding box center [460, 209] width 583 height 120
click at [685, 250] on textarea "The term Bullwhip effect was coined in 1961 by MIT computer scientist Jay Forre…" at bounding box center [460, 209] width 583 height 120
type textarea "The term Bullwhip effect was coined in 1961 by MIT computer scientist Jay Forre…"
click at [419, 306] on button "Verify" at bounding box center [460, 295] width 589 height 21
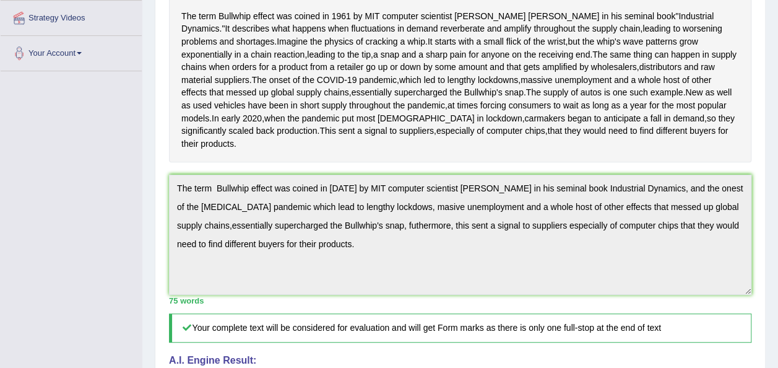
scroll to position [0, 0]
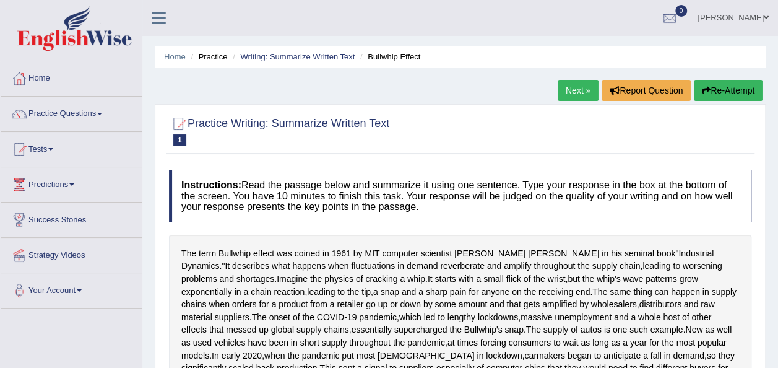
click at [575, 84] on link "Next »" at bounding box center [578, 90] width 41 height 21
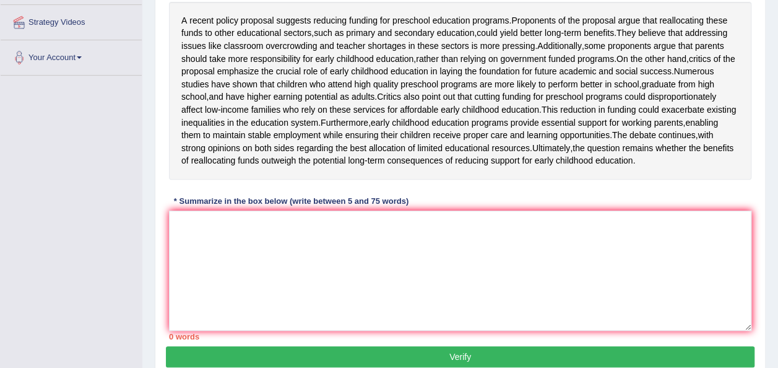
scroll to position [237, 0]
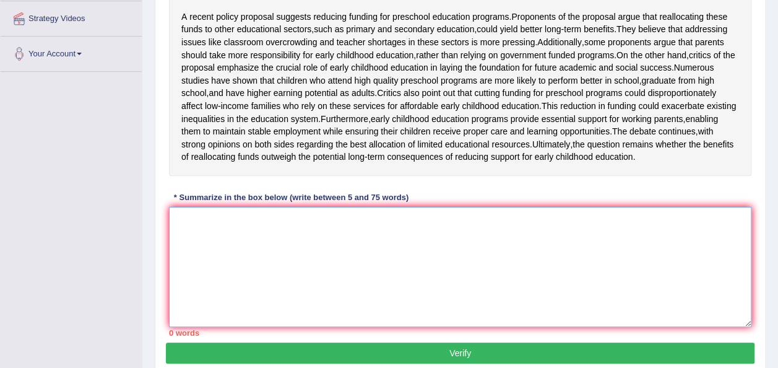
click at [209, 254] on textarea at bounding box center [460, 267] width 583 height 120
type textarea "a"
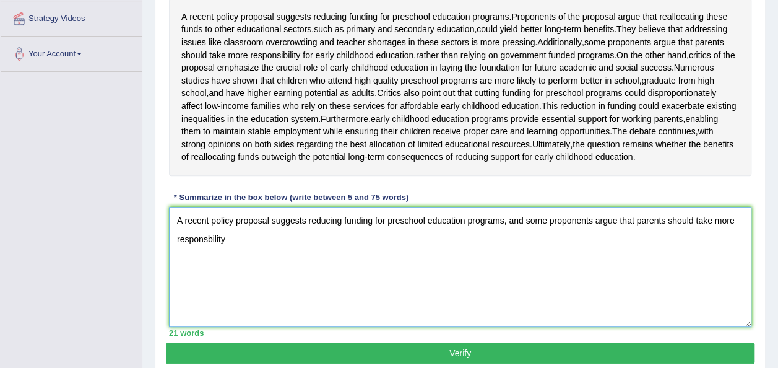
click at [207, 275] on textarea "A recent policy proposal suggests reducing funding for preschool education prog…" at bounding box center [460, 267] width 583 height 120
click at [242, 275] on textarea "A recent policy proposal suggests reducing funding for preschool education prog…" at bounding box center [460, 267] width 583 height 120
click at [369, 274] on textarea "A recent policy proposal suggests reducing funding for preschool education prog…" at bounding box center [460, 267] width 583 height 120
click at [402, 276] on textarea "A recent policy proposal suggests reducing funding for preschool education prog…" at bounding box center [460, 267] width 583 height 120
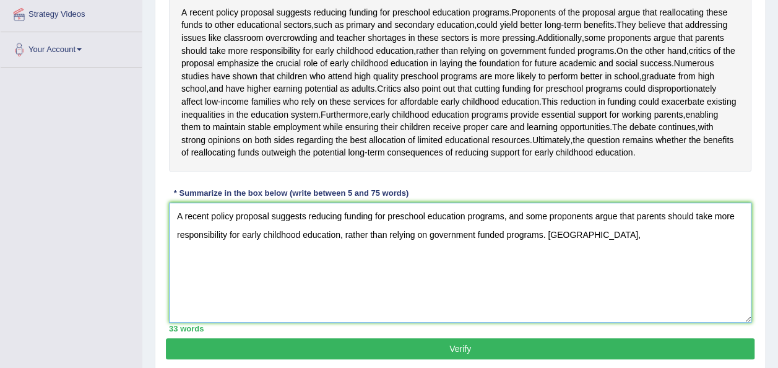
scroll to position [240, 0]
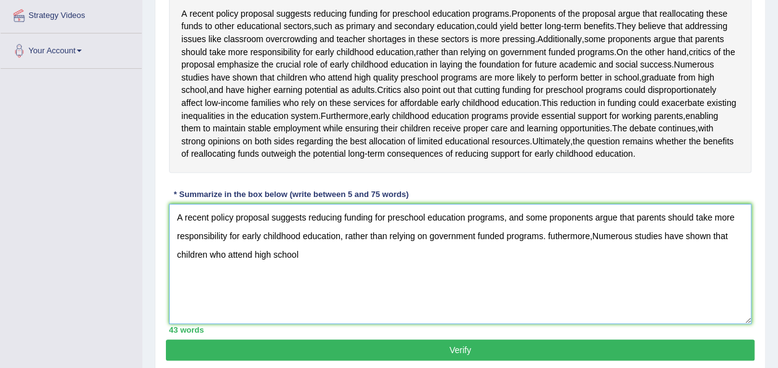
click at [272, 290] on textarea "A recent policy proposal suggests reducing funding for preschool education prog…" at bounding box center [460, 264] width 583 height 120
click at [349, 288] on textarea "A recent policy proposal suggests reducing funding for preschool education prog…" at bounding box center [460, 264] width 583 height 120
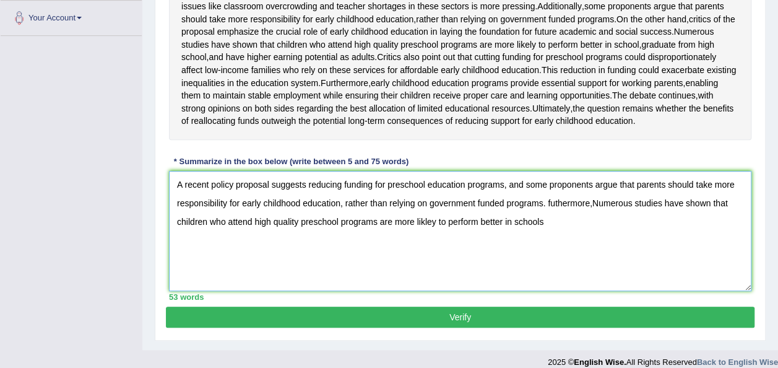
scroll to position [256, 0]
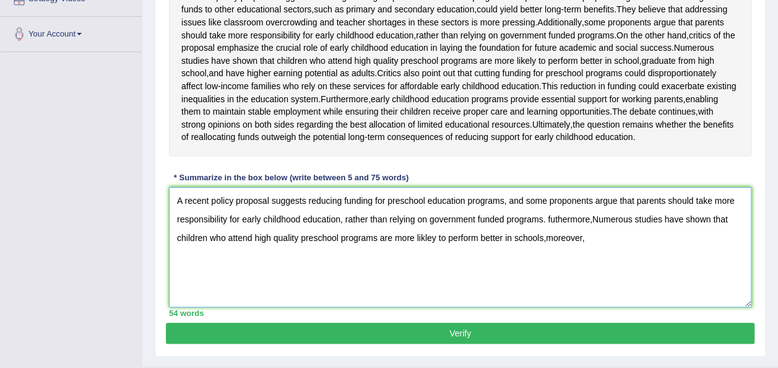
click at [547, 256] on textarea "A recent policy proposal suggests reducing funding for preschool education prog…" at bounding box center [460, 247] width 583 height 120
click at [550, 255] on textarea "A recent policy proposal suggests reducing funding for preschool education prog…" at bounding box center [460, 247] width 583 height 120
click at [542, 256] on textarea "A recent policy proposal suggests reducing funding for preschool education prog…" at bounding box center [460, 247] width 583 height 120
click at [602, 254] on textarea "A recent policy proposal suggests reducing funding for preschool education prog…" at bounding box center [460, 247] width 583 height 120
click at [591, 277] on textarea "A recent policy proposal suggests reducing funding for preschool education prog…" at bounding box center [460, 247] width 583 height 120
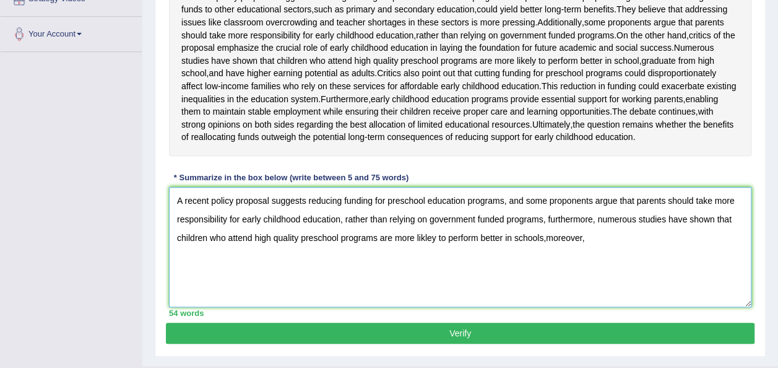
click at [546, 273] on textarea "A recent policy proposal suggests reducing funding for preschool education prog…" at bounding box center [460, 247] width 583 height 120
click at [589, 276] on textarea "A recent policy proposal suggests reducing funding for preschool education prog…" at bounding box center [460, 247] width 583 height 120
click at [549, 275] on textarea "A recent policy proposal suggests reducing funding for preschool education prog…" at bounding box center [460, 247] width 583 height 120
click at [599, 272] on textarea "A recent policy proposal suggests reducing funding for preschool education prog…" at bounding box center [460, 247] width 583 height 120
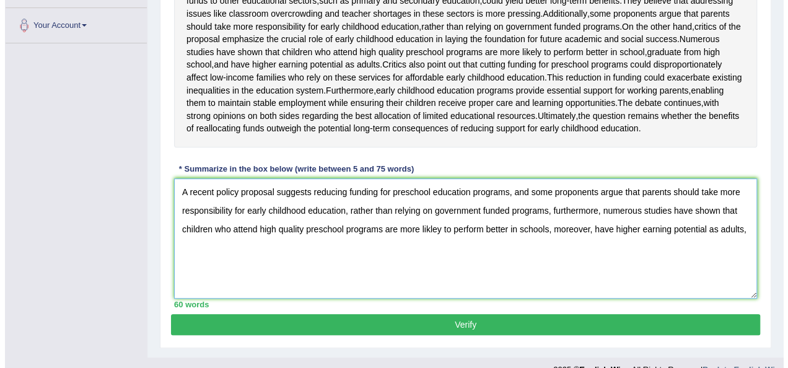
scroll to position [267, 0]
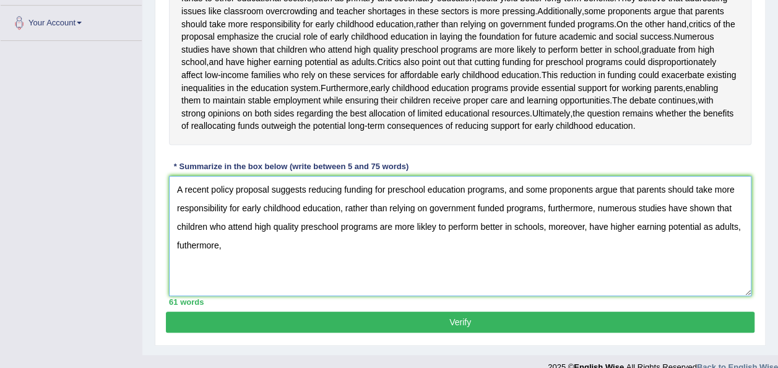
click at [584, 263] on textarea "A recent policy proposal suggests reducing funding for preschool education prog…" at bounding box center [460, 236] width 583 height 120
click at [567, 264] on textarea "A recent policy proposal suggests reducing funding for preschool education prog…" at bounding box center [460, 236] width 583 height 120
click at [230, 288] on textarea "A recent policy proposal suggests reducing funding for preschool education prog…" at bounding box center [460, 236] width 583 height 120
click at [215, 282] on textarea "A recent policy proposal suggests reducing funding for preschool education prog…" at bounding box center [460, 236] width 583 height 120
click at [221, 282] on textarea "A recent policy proposal suggests reducing funding for preschool education prog…" at bounding box center [460, 236] width 583 height 120
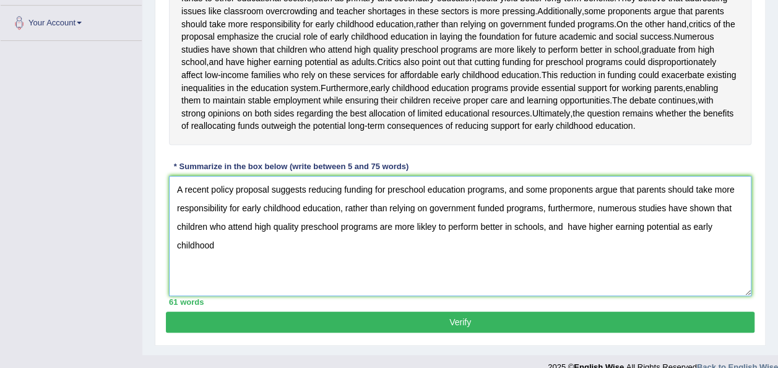
click at [692, 264] on textarea "A recent policy proposal suggests reducing funding for preschool education prog…" at bounding box center [460, 236] width 583 height 120
click at [175, 280] on textarea "A recent policy proposal suggests reducing funding for preschool education prog…" at bounding box center [460, 236] width 583 height 120
click at [721, 264] on textarea "A recent policy proposal suggests reducing funding for preschool education prog…" at bounding box center [460, 236] width 583 height 120
click at [219, 285] on textarea "A recent policy proposal suggests reducing funding for preschool education prog…" at bounding box center [460, 236] width 583 height 120
click at [263, 285] on textarea "A recent policy proposal suggests reducing funding for preschool education prog…" at bounding box center [460, 236] width 583 height 120
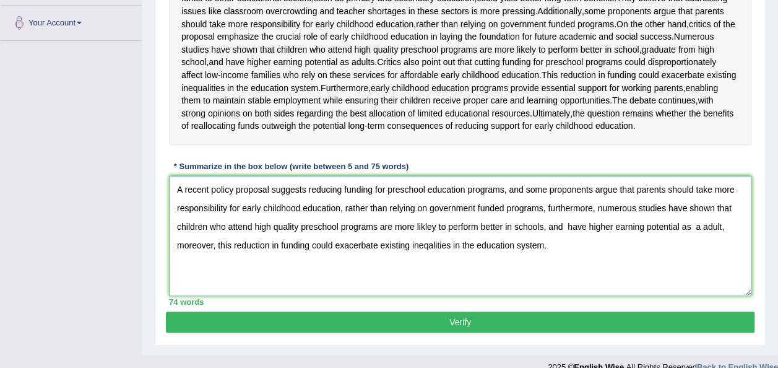
type textarea "A recent policy proposal suggests reducing funding for preschool education prog…"
click at [518, 332] on button "Verify" at bounding box center [460, 321] width 589 height 21
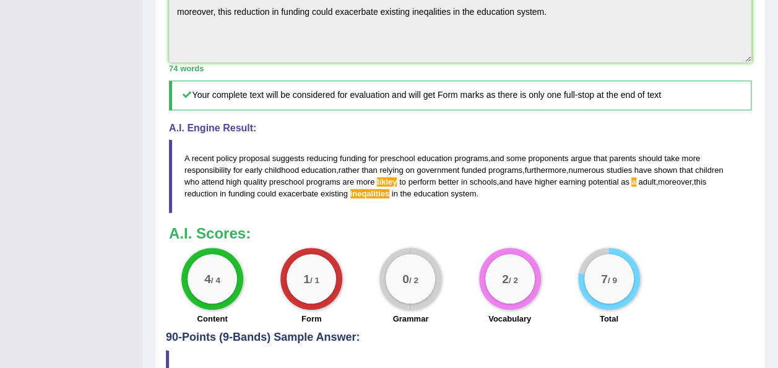
drag, startPoint x: 782, startPoint y: 185, endPoint x: 787, endPoint y: 330, distance: 145.0
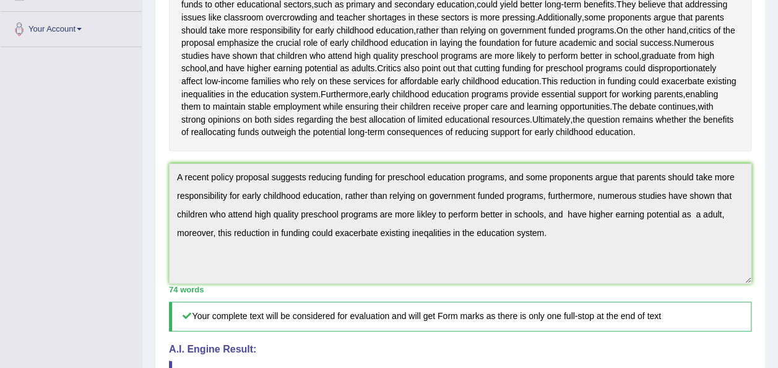
scroll to position [234, 0]
